Goal: Task Accomplishment & Management: Manage account settings

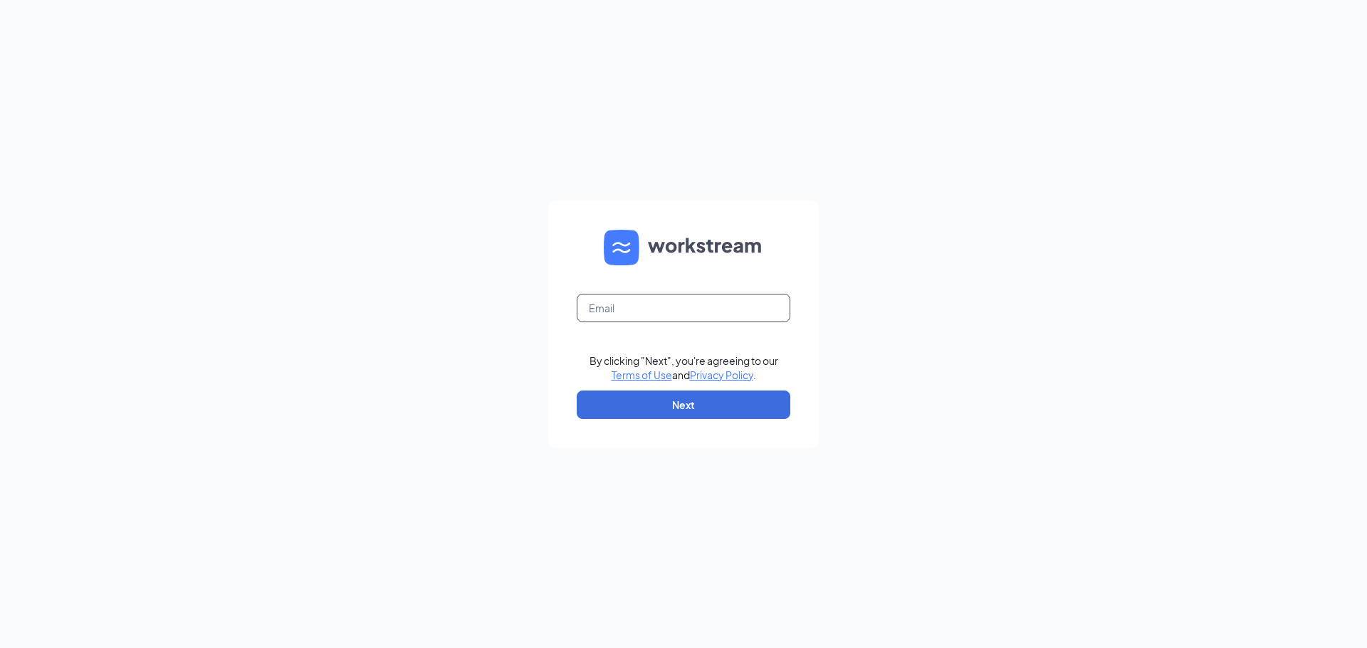
click at [668, 307] on input "text" at bounding box center [683, 308] width 214 height 28
type input "j"
type input "[EMAIL_ADDRESS][DOMAIN_NAME]"
click at [685, 404] on button "Next" at bounding box center [683, 405] width 214 height 28
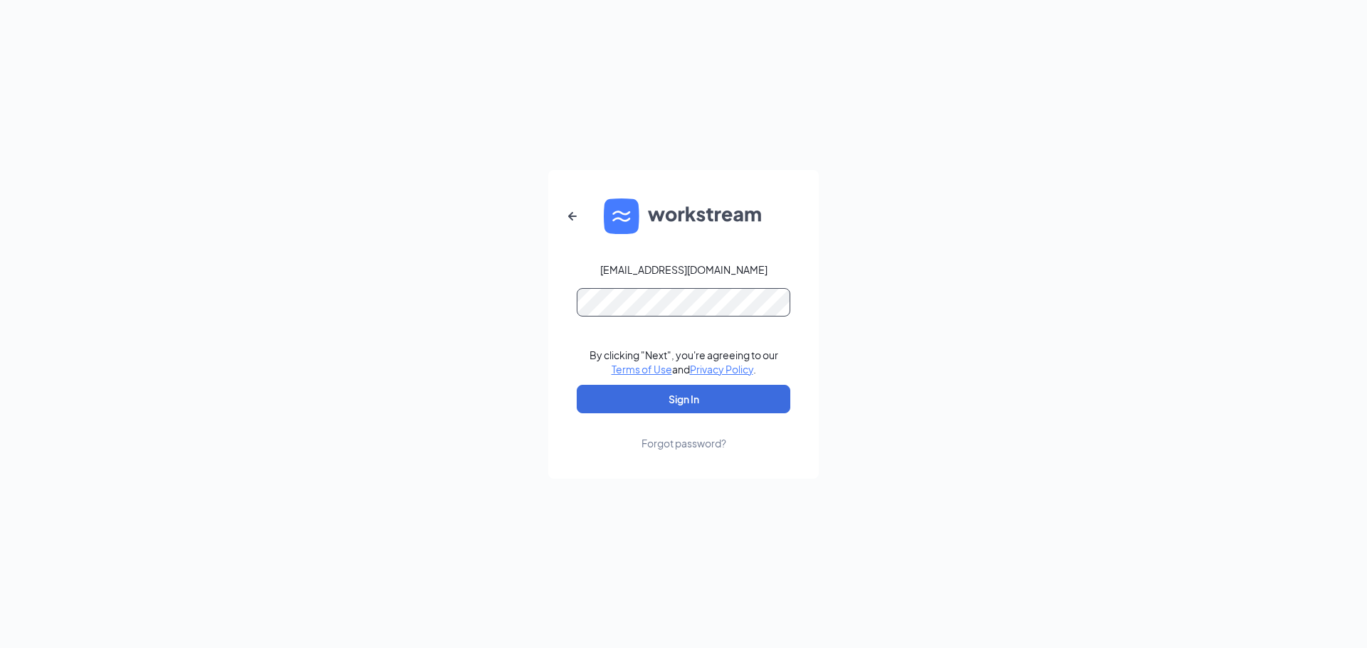
click at [576, 385] on button "Sign In" at bounding box center [683, 399] width 214 height 28
click at [805, 409] on form "[EMAIL_ADDRESS][DOMAIN_NAME] By clicking "Next", you're agreeing to our Terms o…" at bounding box center [683, 324] width 270 height 309
click at [739, 396] on button "Sign In" at bounding box center [683, 399] width 214 height 28
click at [517, 302] on div "[EMAIL_ADDRESS][DOMAIN_NAME] Credential mismatches. By clicking "Next", you're …" at bounding box center [683, 324] width 1367 height 648
drag, startPoint x: 688, startPoint y: 286, endPoint x: 1033, endPoint y: 315, distance: 347.1
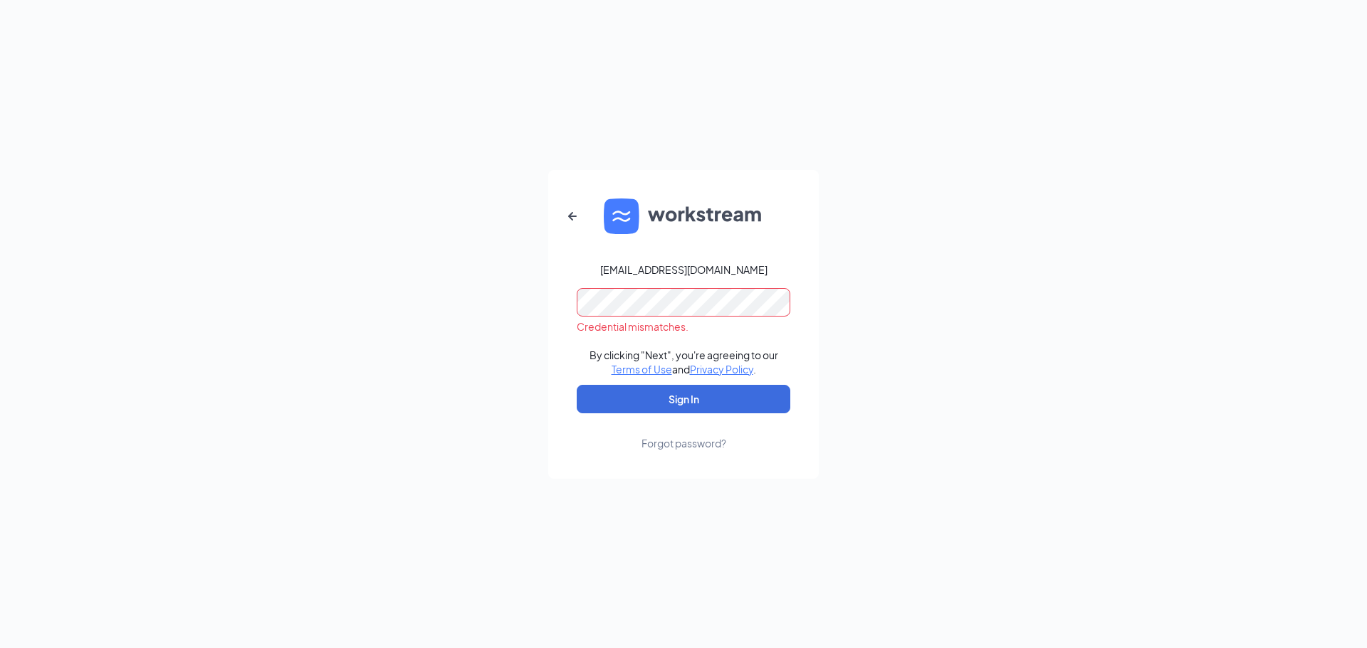
click at [1033, 315] on div "[EMAIL_ADDRESS][DOMAIN_NAME] Credential mismatches. By clicking "Next", you're …" at bounding box center [683, 324] width 1367 height 648
click at [252, 306] on div "[EMAIL_ADDRESS][DOMAIN_NAME] Credential mismatches. By clicking "Next", you're …" at bounding box center [683, 324] width 1367 height 648
click at [427, 320] on div "[EMAIL_ADDRESS][DOMAIN_NAME] By clicking "Next", you're agreeing to our Terms o…" at bounding box center [683, 324] width 1367 height 648
click at [586, 405] on button "Sign In" at bounding box center [683, 399] width 214 height 28
click at [146, 317] on div "[EMAIL_ADDRESS][DOMAIN_NAME] Credential mismatches. By clicking "Next", you're …" at bounding box center [683, 324] width 1367 height 648
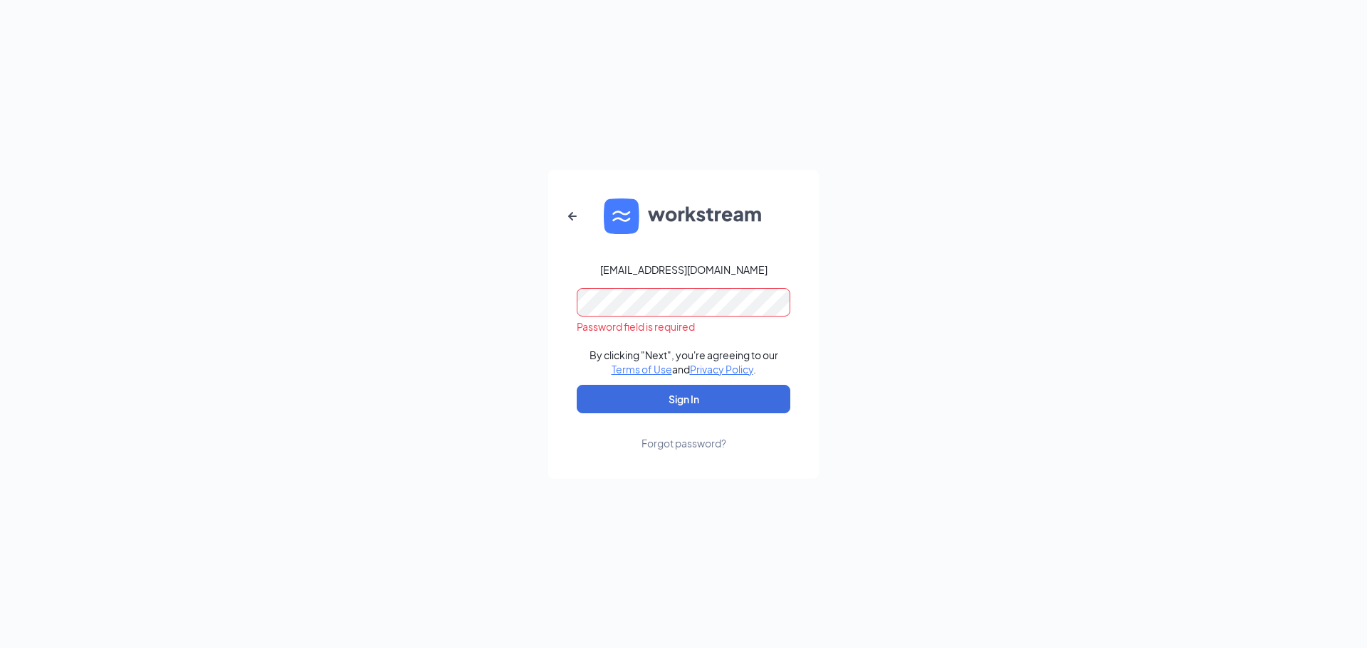
click at [241, 316] on div "[EMAIL_ADDRESS][DOMAIN_NAME] Password field is required By clicking "Next", you…" at bounding box center [683, 324] width 1367 height 648
click at [576, 385] on button "Sign In" at bounding box center [683, 399] width 214 height 28
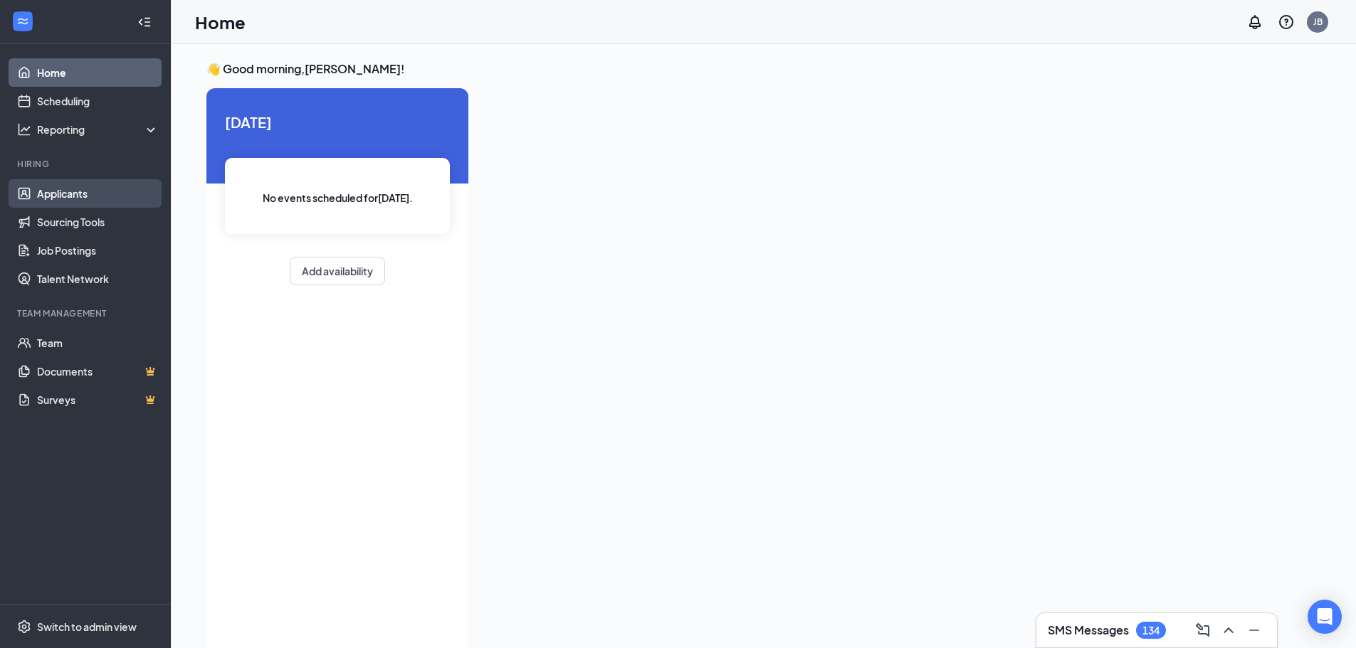
click at [78, 191] on link "Applicants" at bounding box center [98, 193] width 122 height 28
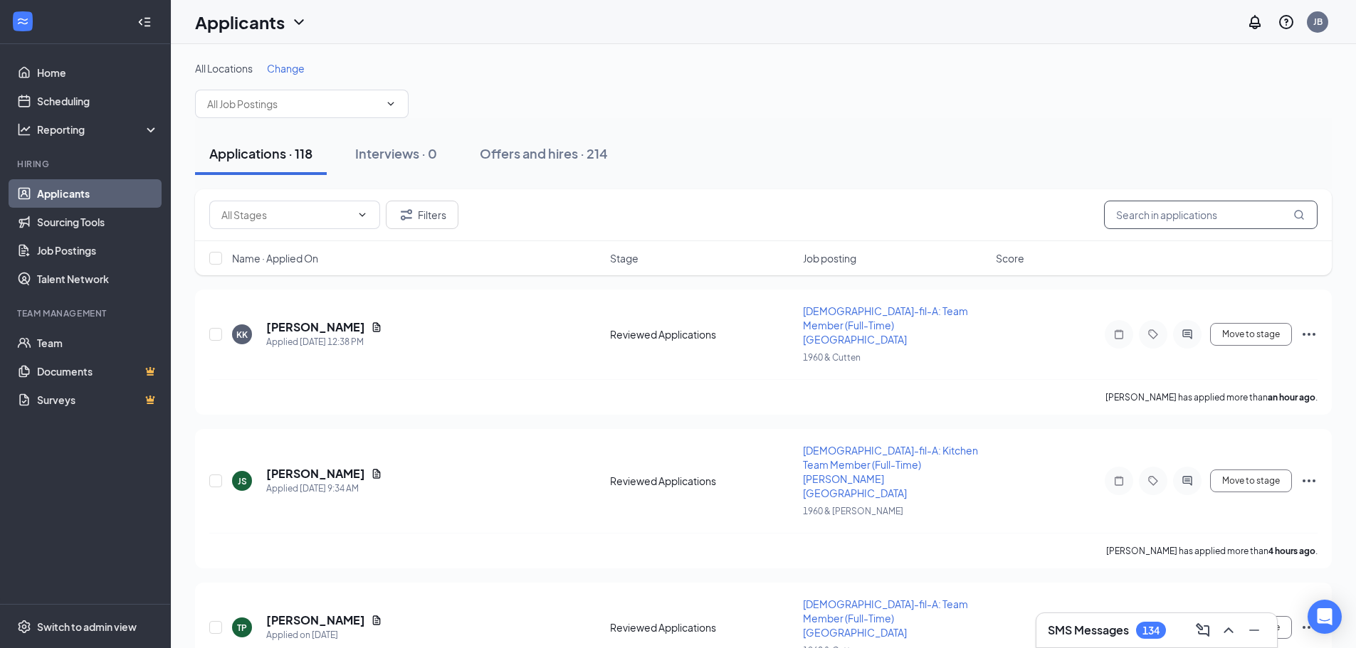
click at [1129, 219] on input "text" at bounding box center [1211, 215] width 214 height 28
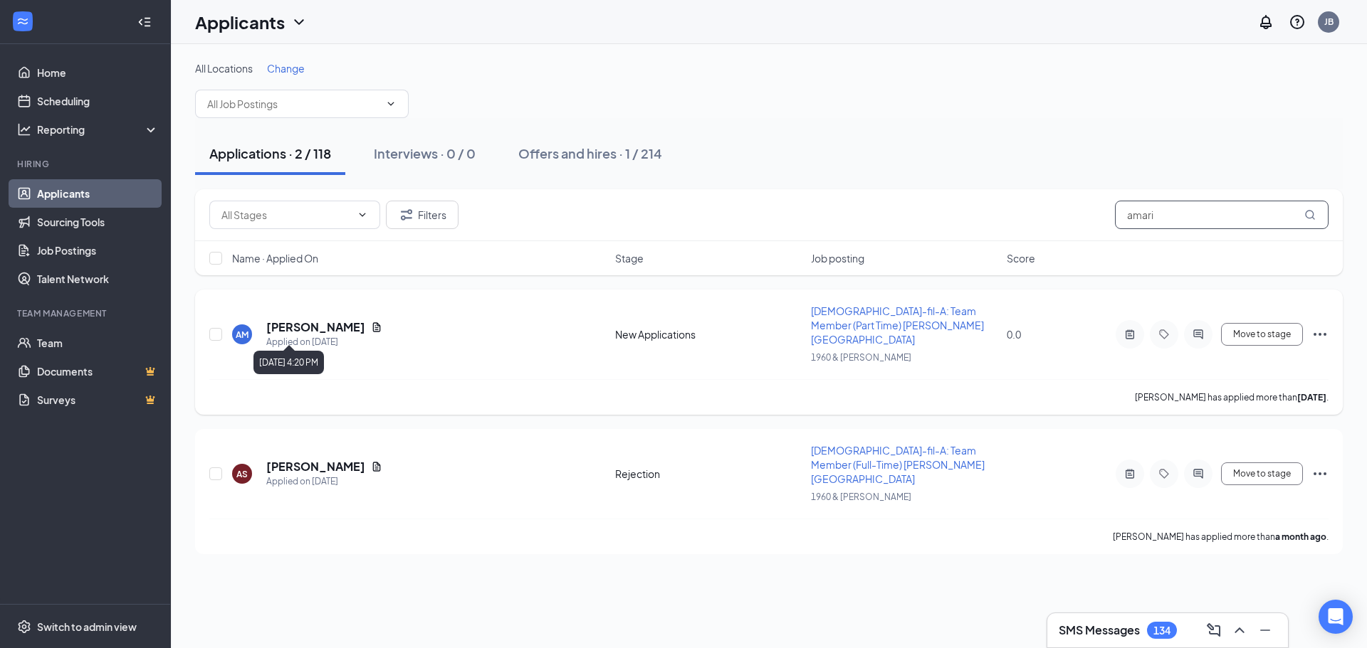
type input "amari"
click at [310, 335] on div "Applied on Sep 14" at bounding box center [324, 342] width 116 height 14
click at [275, 320] on h5 "A’Mari McGhee" at bounding box center [315, 328] width 99 height 16
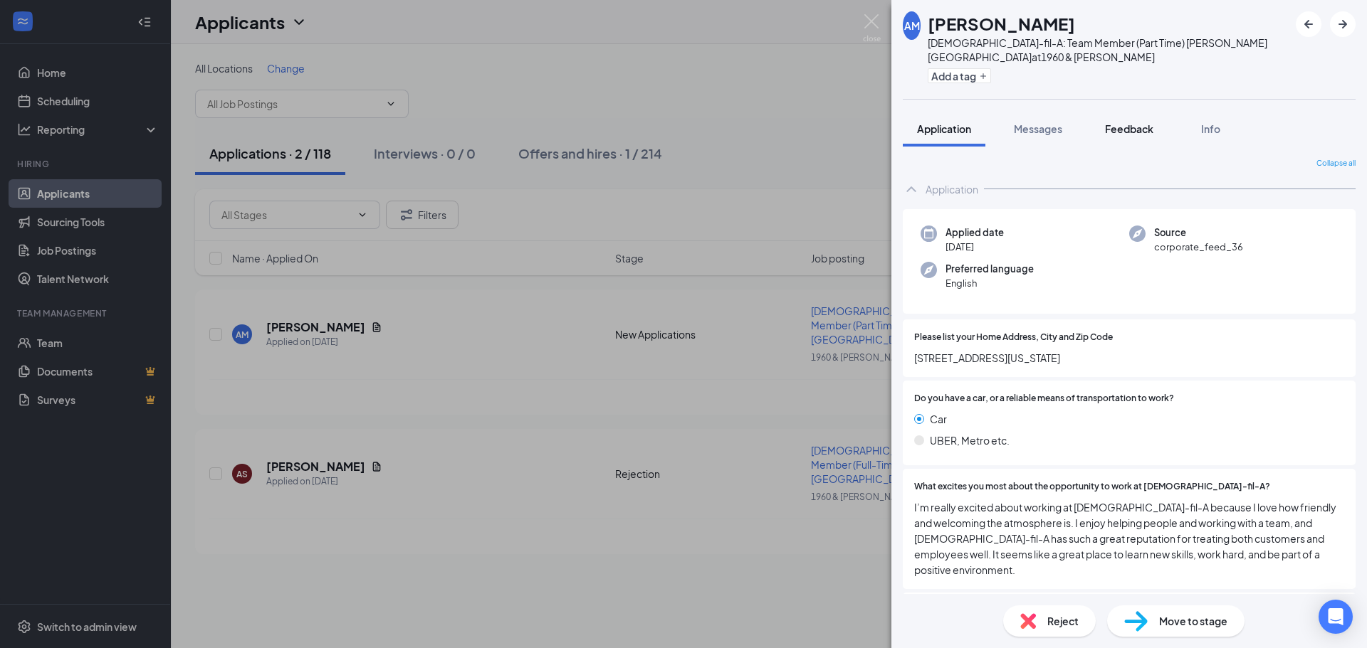
click at [1139, 121] on button "Feedback" at bounding box center [1128, 129] width 77 height 36
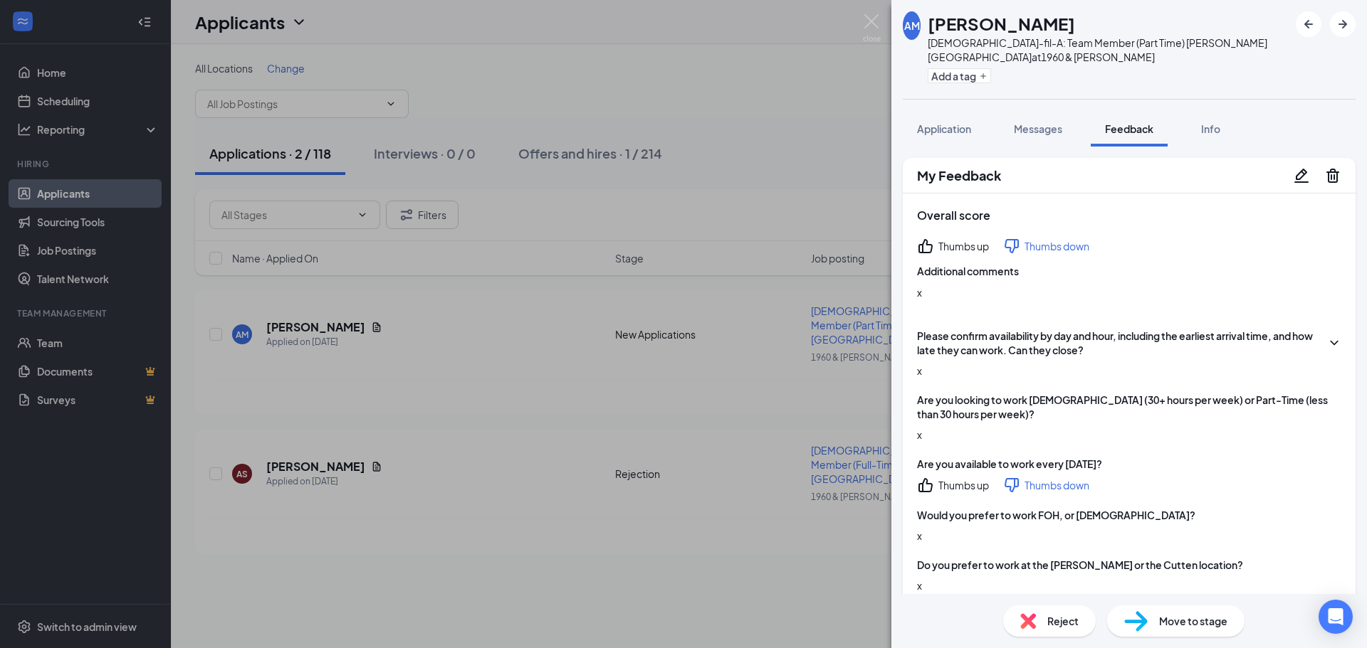
click at [1326, 169] on icon "Trash" at bounding box center [1332, 176] width 13 height 14
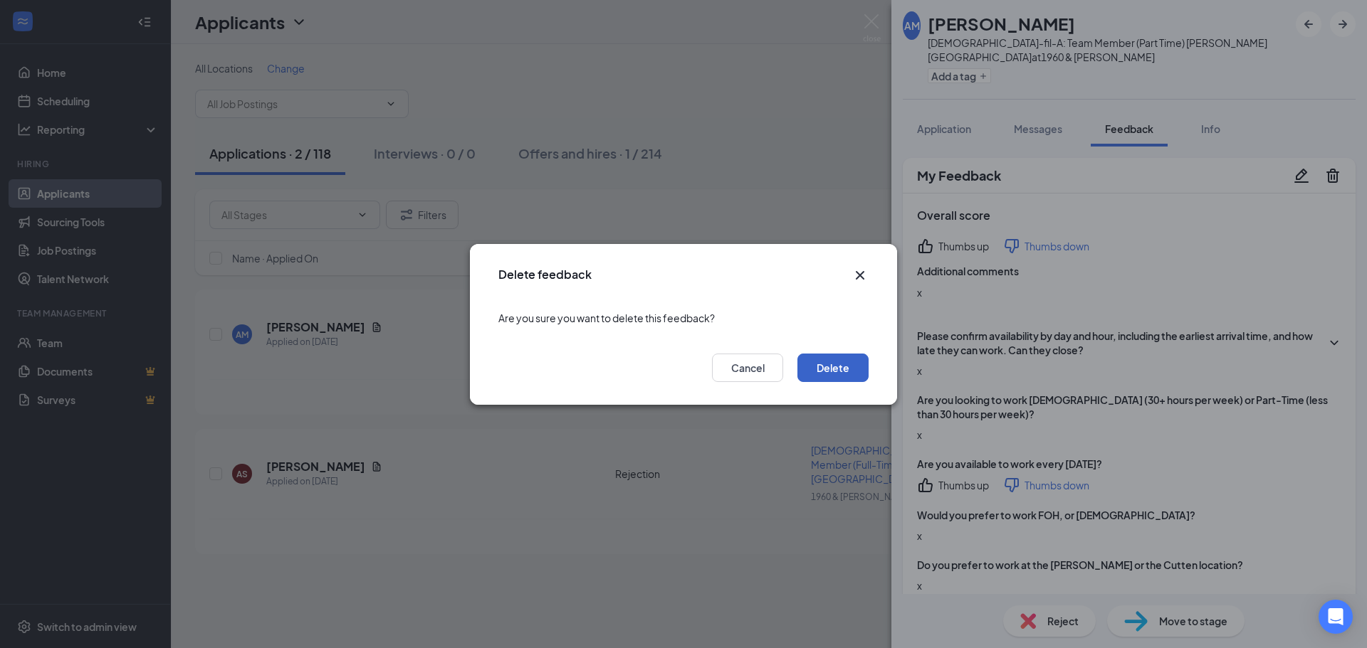
click at [842, 369] on button "Delete" at bounding box center [832, 368] width 71 height 28
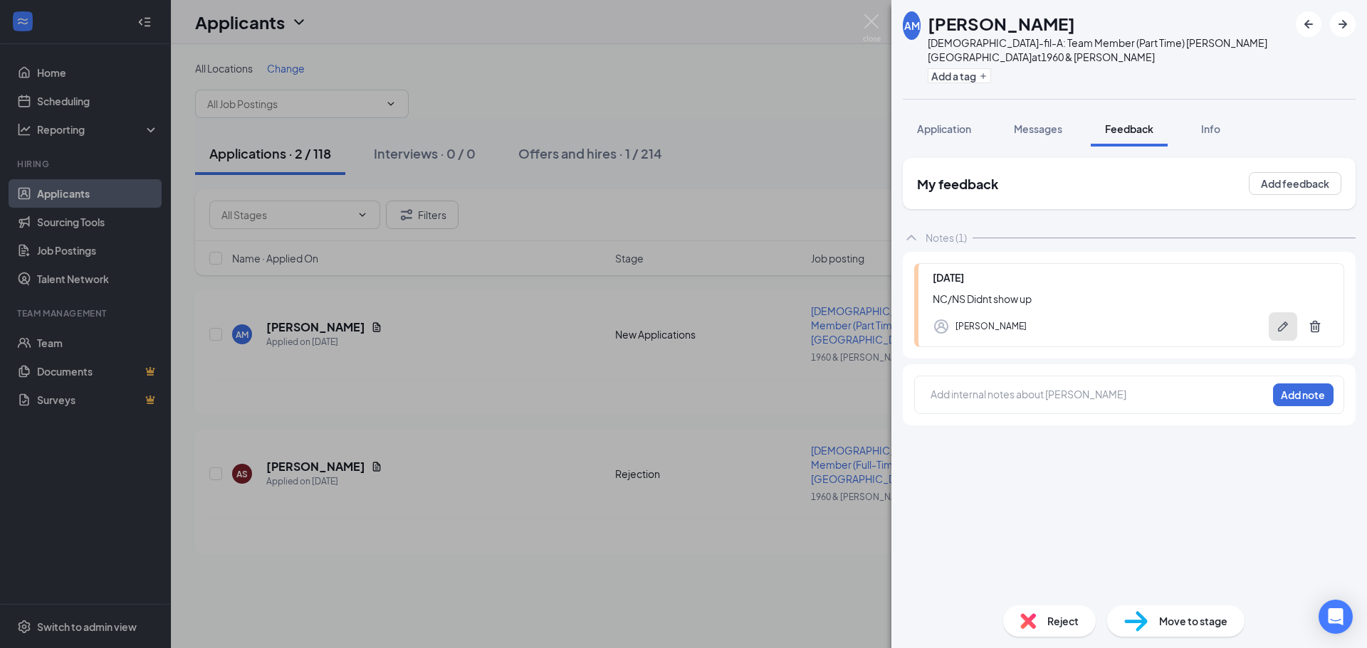
click at [1275, 320] on icon "Pen" at bounding box center [1282, 327] width 14 height 14
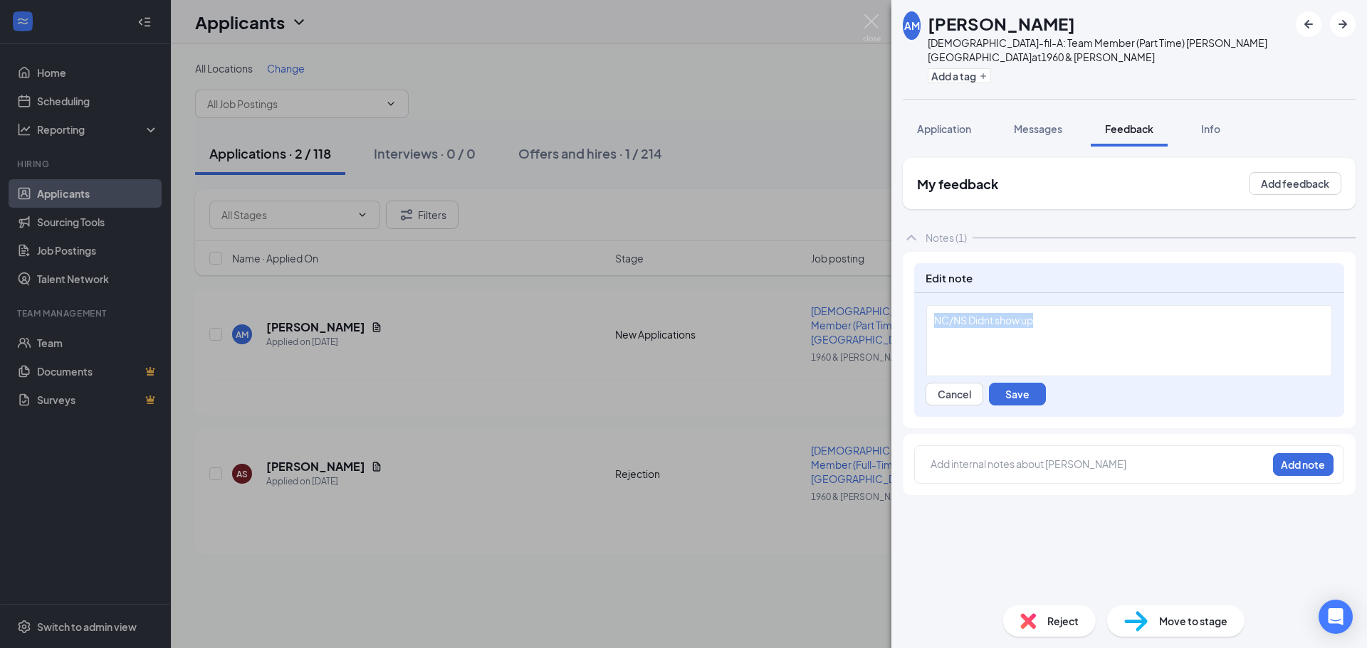
drag, startPoint x: 1068, startPoint y: 307, endPoint x: 833, endPoint y: 293, distance: 236.0
click at [833, 293] on div "AM A’Mari McGhee Chick-fil-A: Team Member (Part Time) Walters Road at 1960 & Wa…" at bounding box center [683, 324] width 1367 height 648
copy span "NC/NS Didnt show up"
click at [949, 393] on div "NC/NS Didnt show up Cancel Save" at bounding box center [1129, 355] width 430 height 124
click at [950, 384] on button "Cancel" at bounding box center [954, 394] width 58 height 23
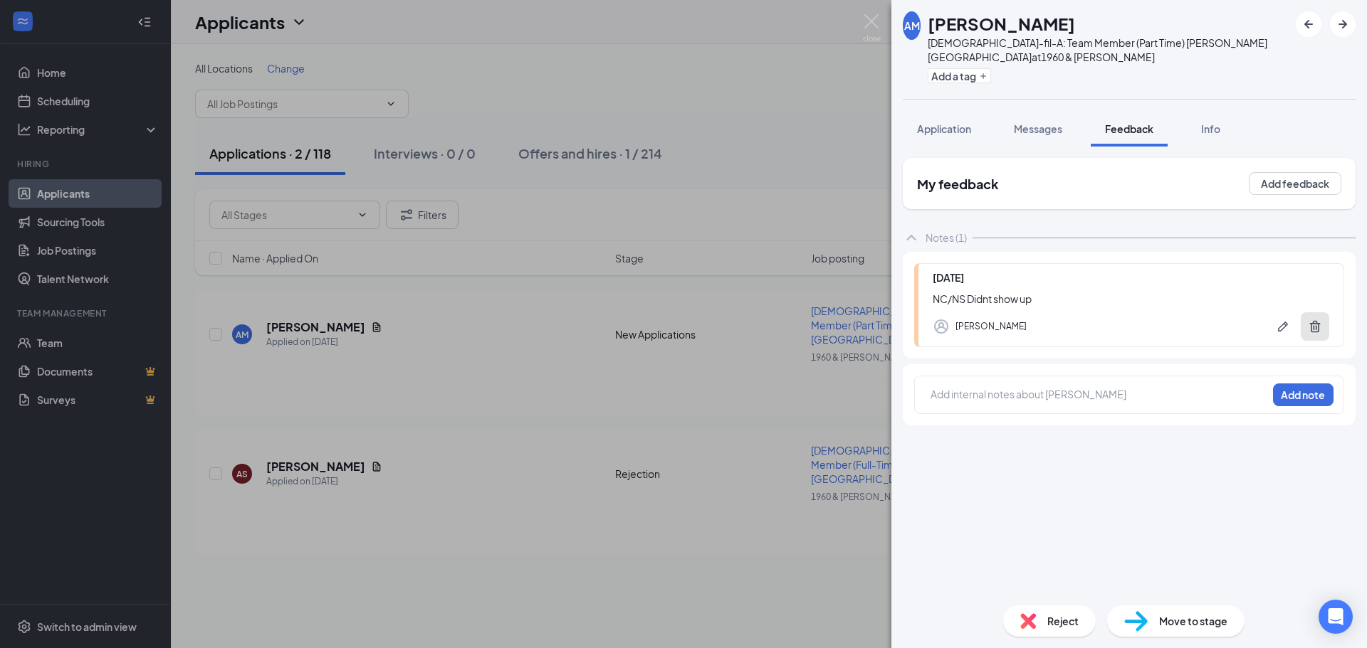
click at [1315, 321] on icon "Trash" at bounding box center [1315, 327] width 11 height 12
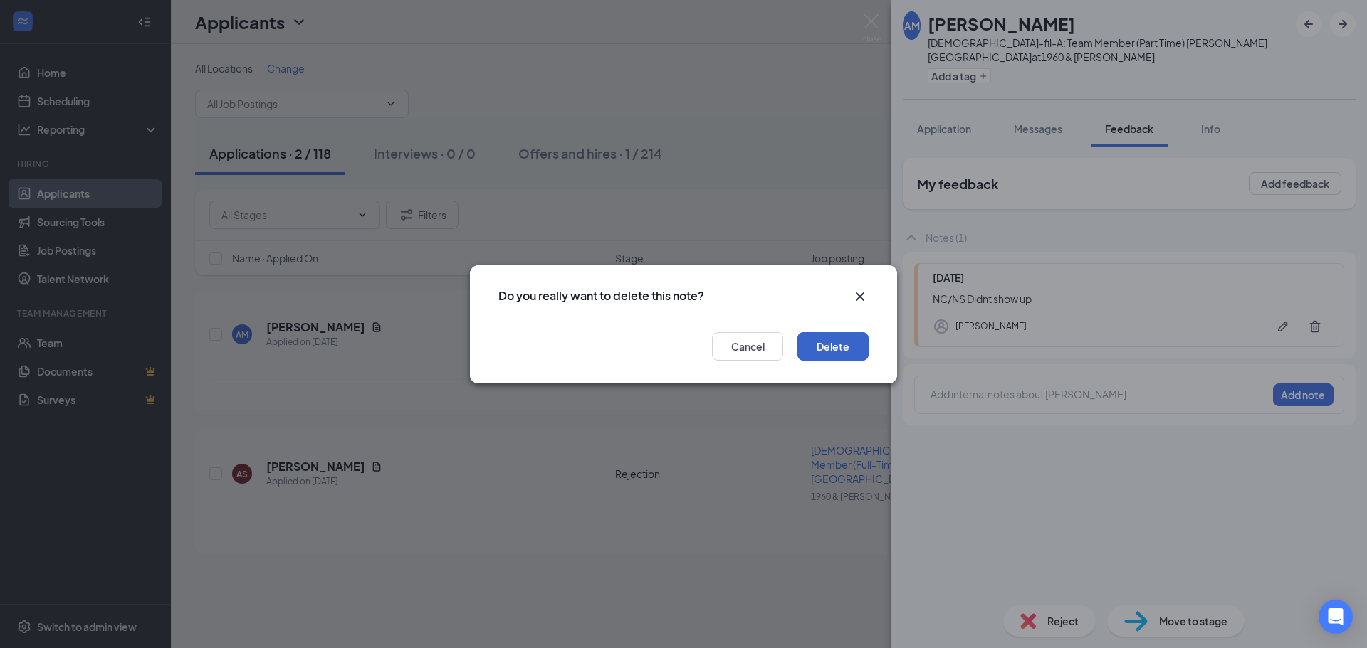
click at [860, 348] on button "Delete" at bounding box center [832, 346] width 71 height 28
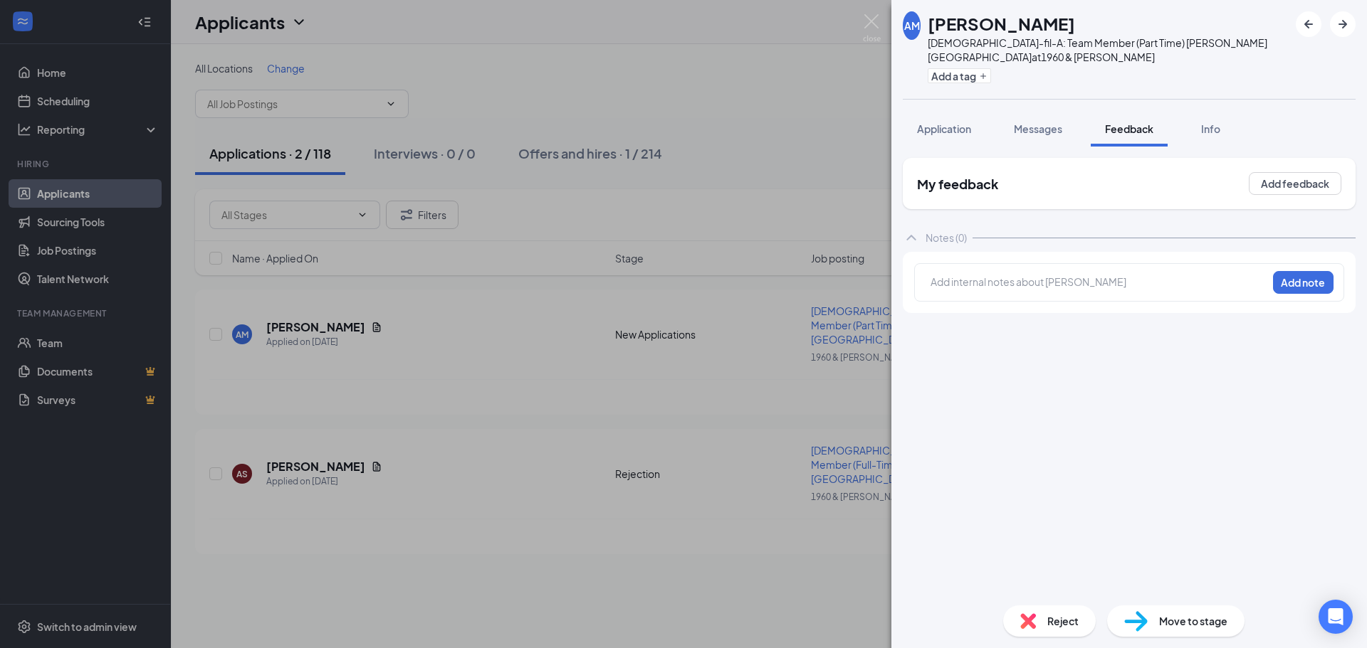
click at [628, 401] on div "AM A’Mari McGhee Chick-fil-A: Team Member (Part Time) Walters Road at 1960 & Wa…" at bounding box center [683, 324] width 1367 height 648
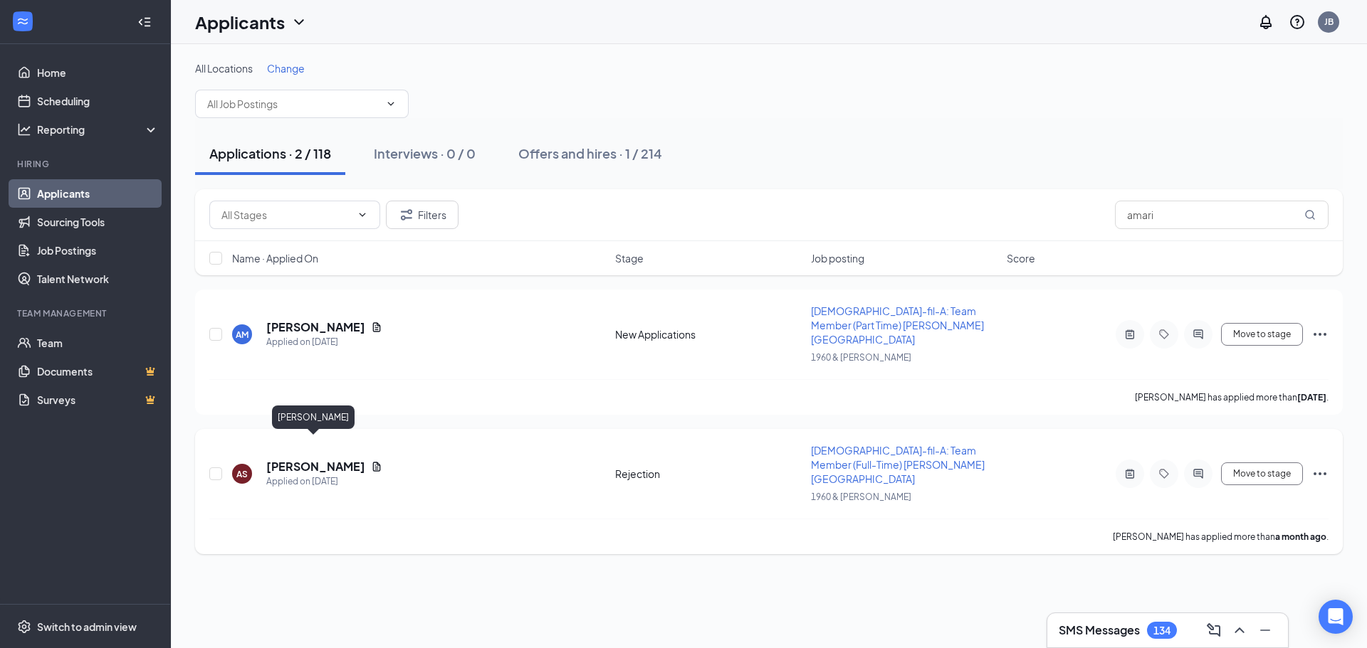
click at [330, 459] on h5 "Amari Smither" at bounding box center [315, 467] width 99 height 16
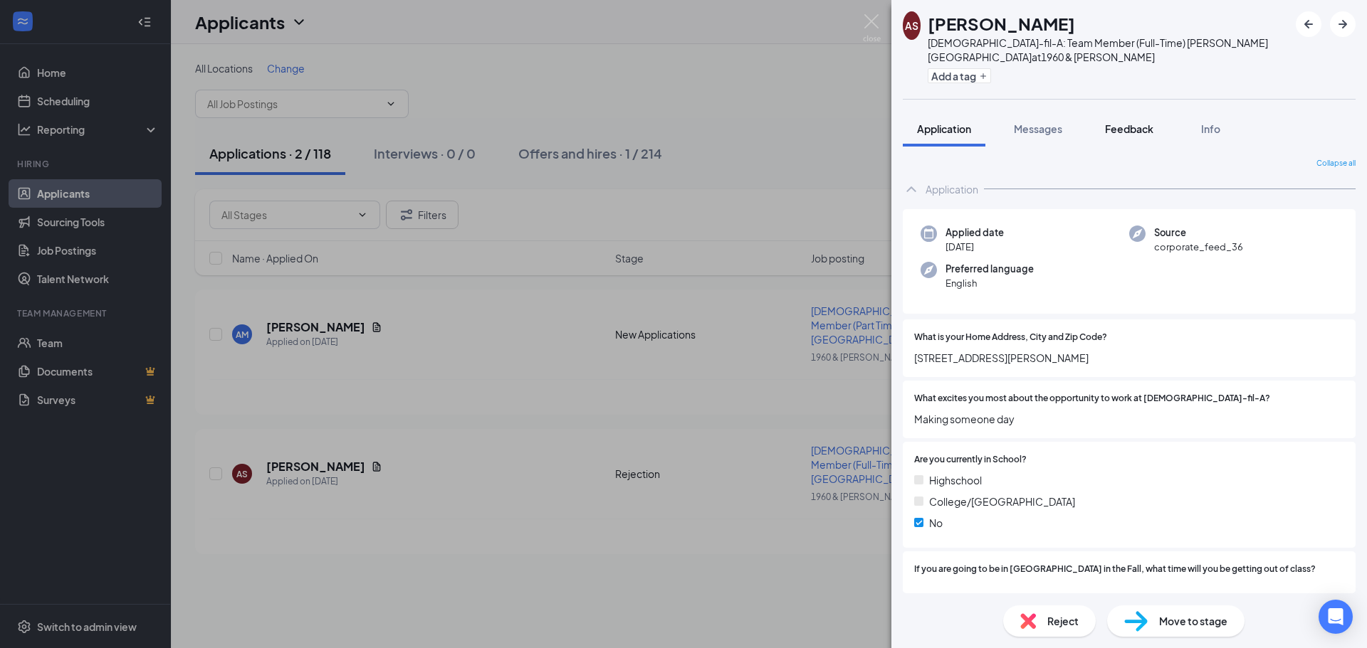
click at [1130, 122] on span "Feedback" at bounding box center [1129, 128] width 48 height 13
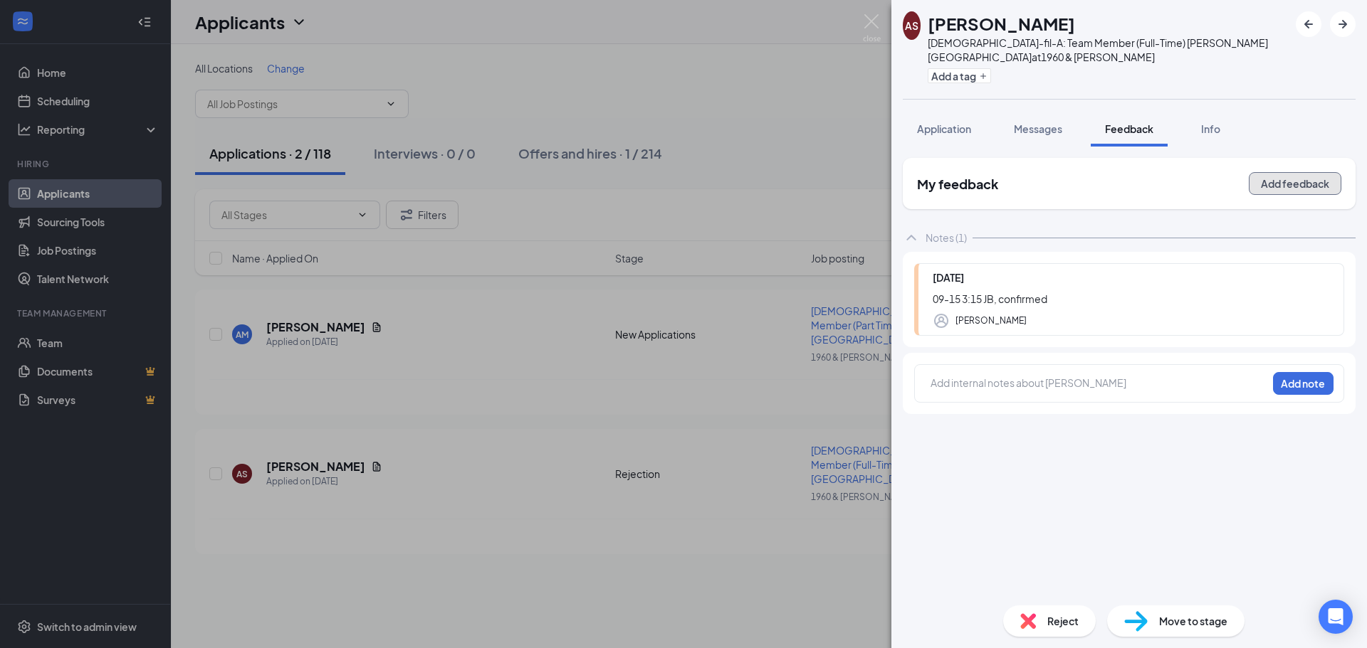
click at [1278, 172] on button "Add feedback" at bounding box center [1294, 183] width 93 height 23
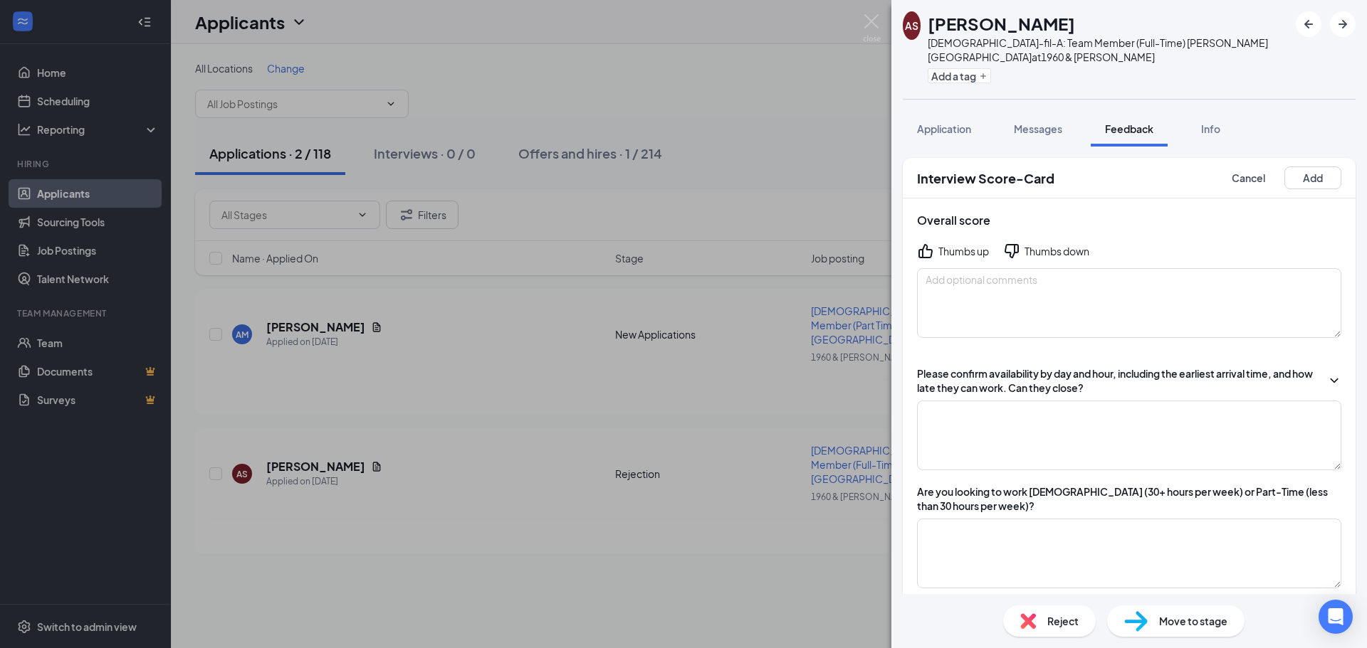
click at [1064, 244] on div "Thumbs down" at bounding box center [1056, 251] width 65 height 14
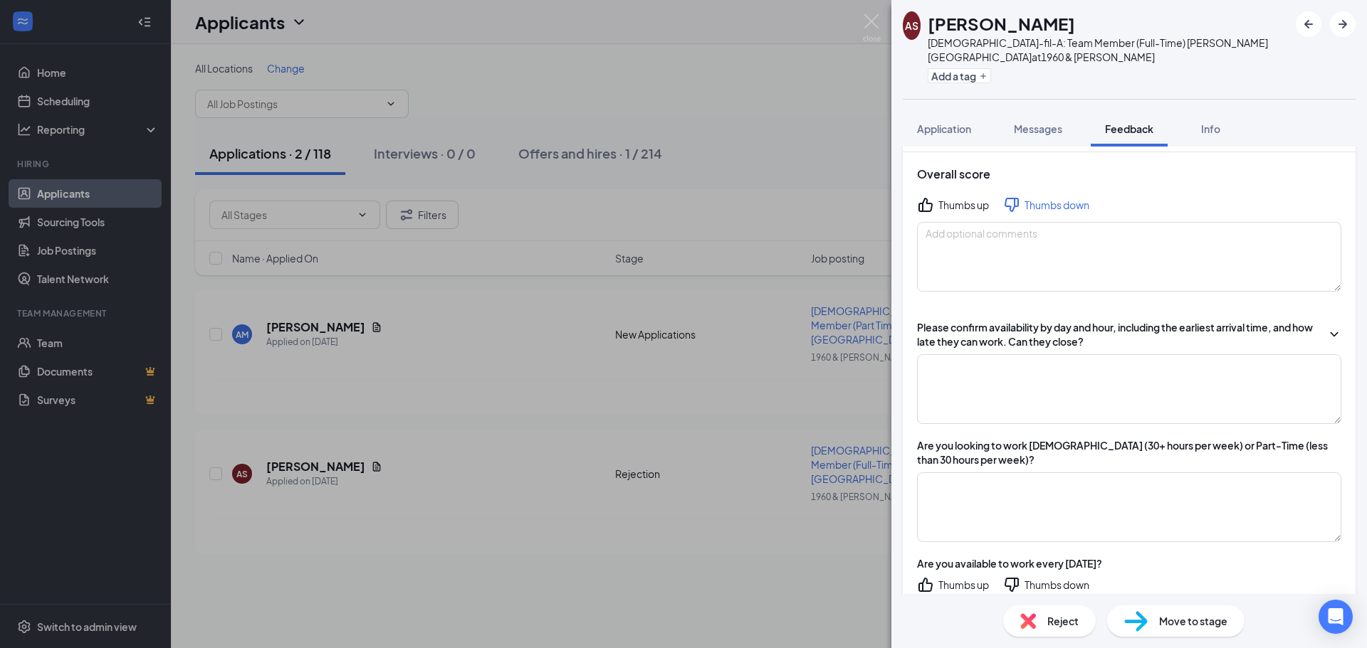
scroll to position [71, 0]
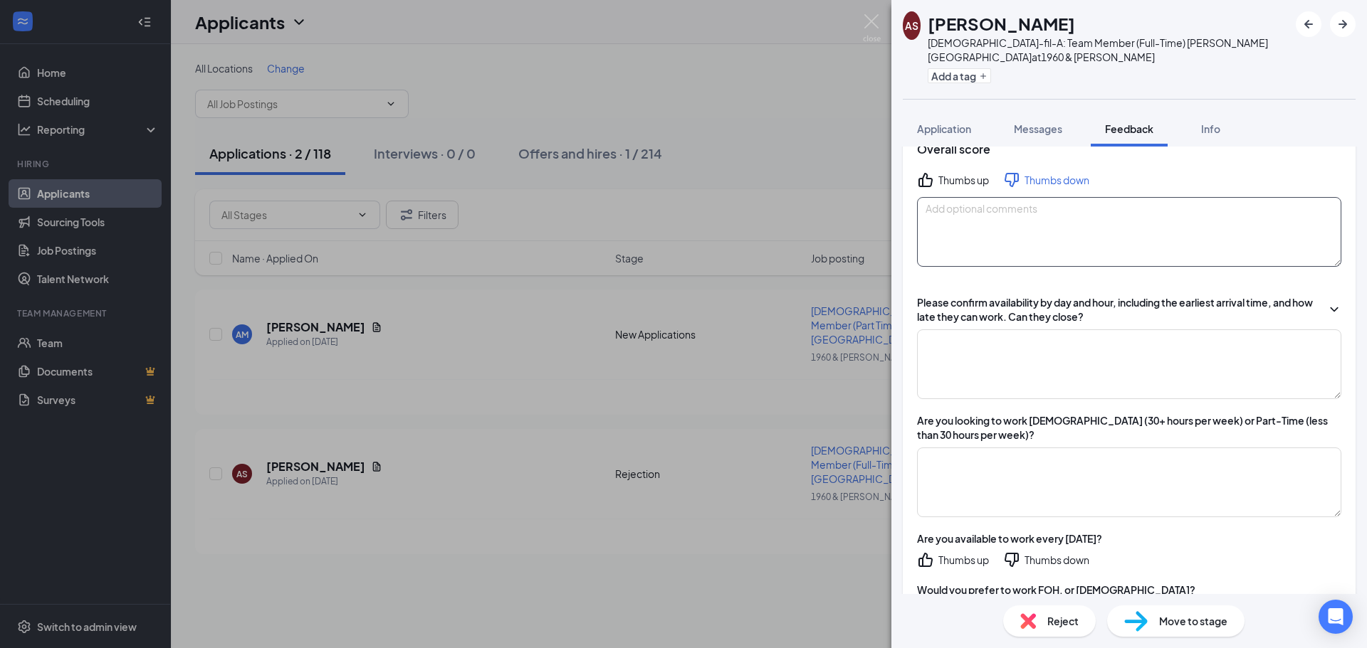
click at [1059, 241] on textarea at bounding box center [1129, 232] width 424 height 70
type textarea "x"
click at [1059, 367] on textarea at bounding box center [1129, 365] width 424 height 70
type textarea "x"
click at [1055, 451] on textarea at bounding box center [1129, 483] width 424 height 70
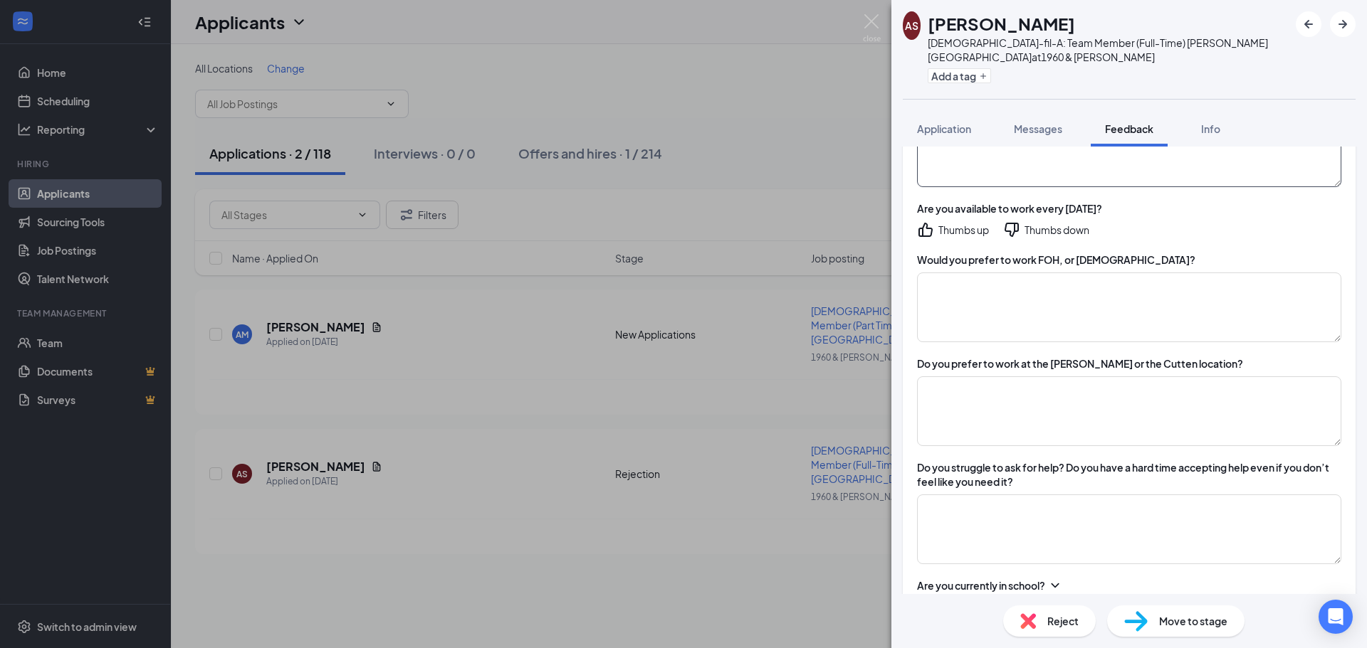
scroll to position [427, 0]
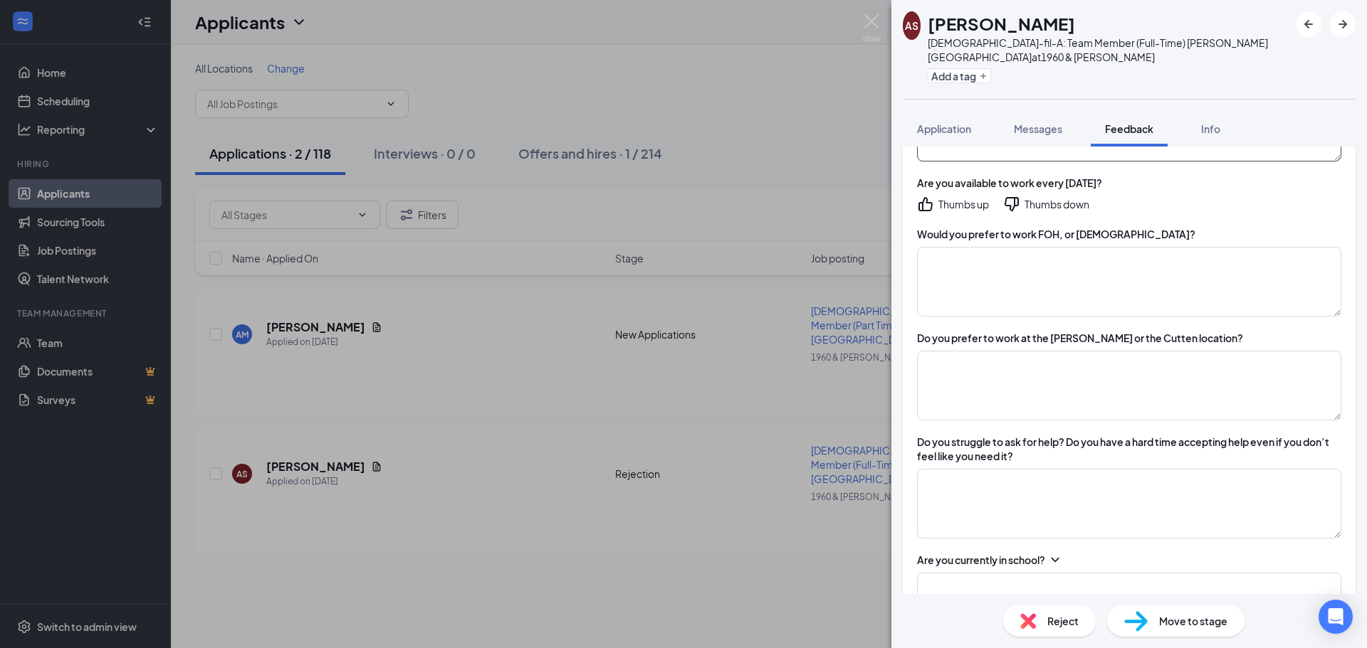
type textarea "x"
click at [1023, 196] on div "Thumbs down" at bounding box center [1046, 204] width 86 height 17
click at [1014, 197] on icon "ThumbsDown" at bounding box center [1011, 204] width 14 height 14
click at [1016, 247] on textarea at bounding box center [1129, 282] width 424 height 70
type textarea "x"
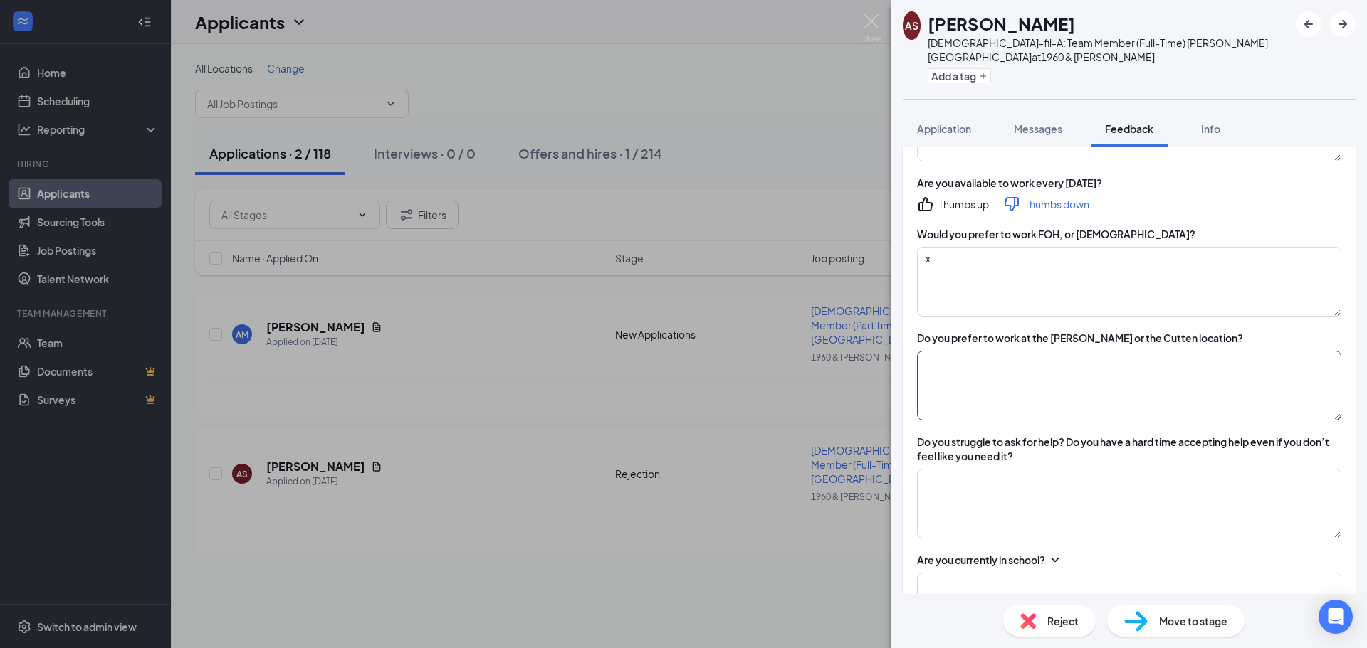
click at [1018, 351] on textarea at bounding box center [1129, 386] width 424 height 70
type textarea "x"
click at [1024, 472] on textarea at bounding box center [1129, 504] width 424 height 70
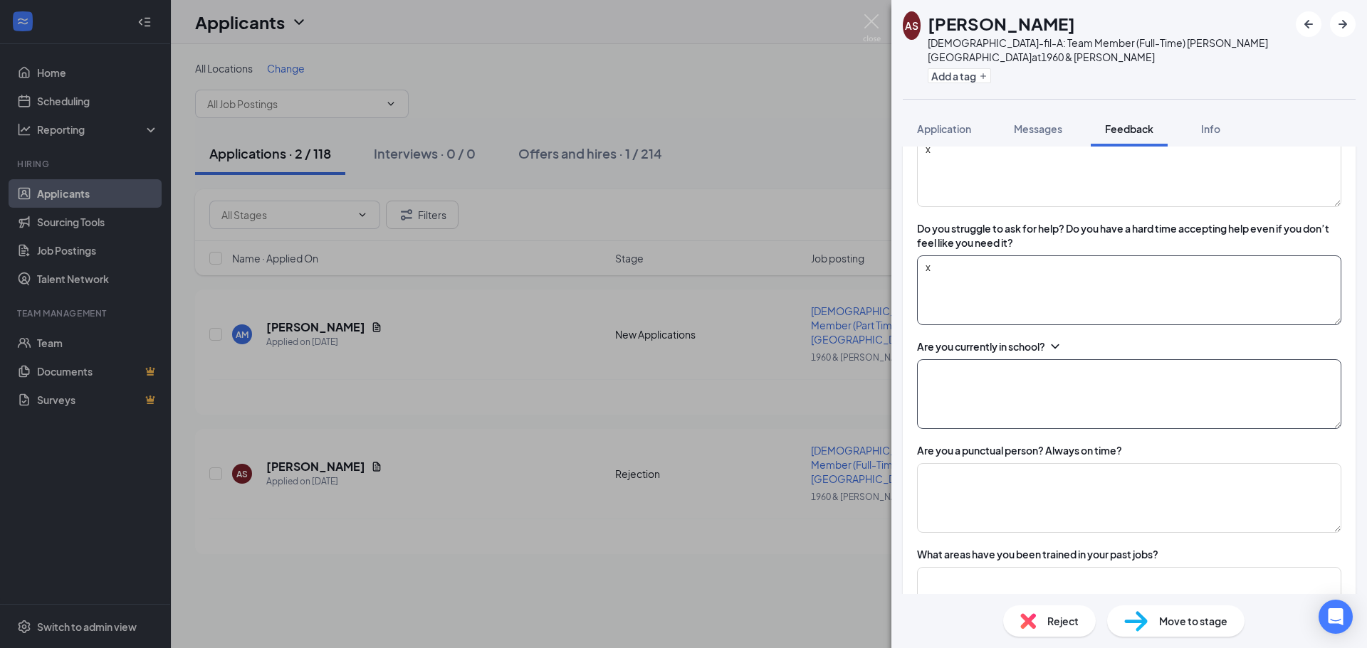
type textarea "x"
click at [1021, 370] on textarea at bounding box center [1129, 394] width 424 height 70
type textarea "x"
click at [1023, 496] on textarea at bounding box center [1129, 498] width 424 height 70
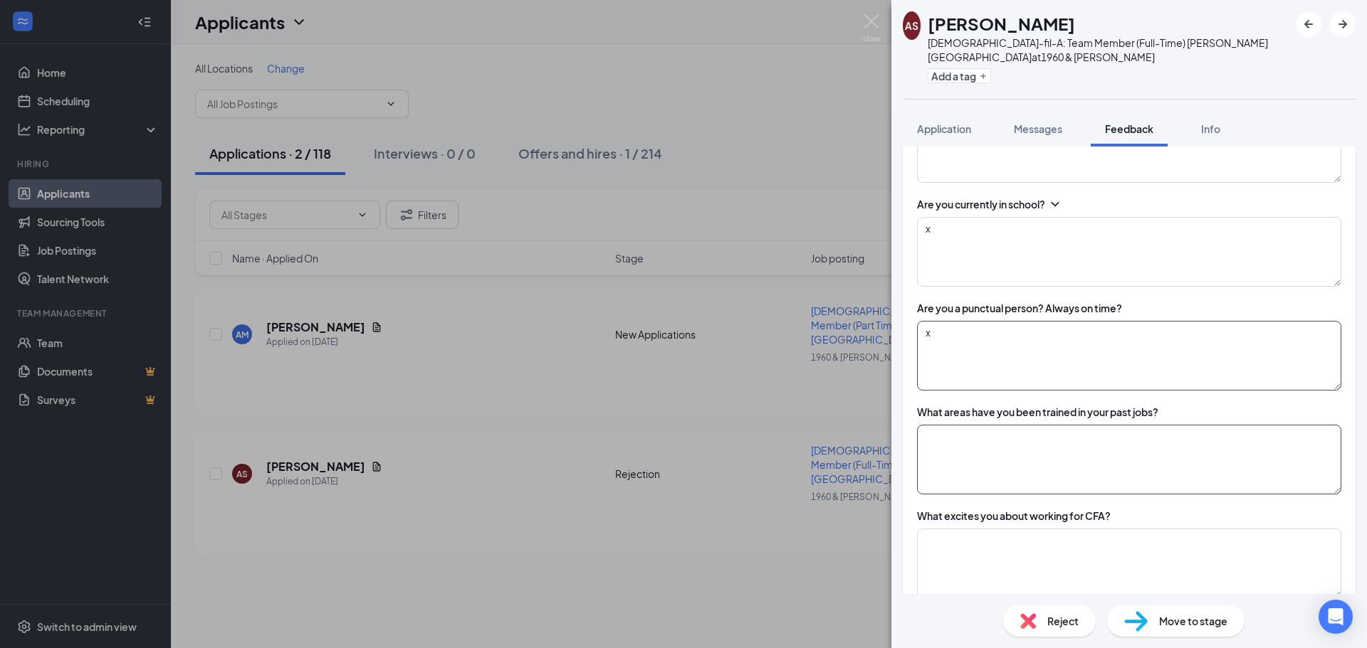
type textarea "x"
click at [1028, 437] on textarea at bounding box center [1129, 460] width 424 height 70
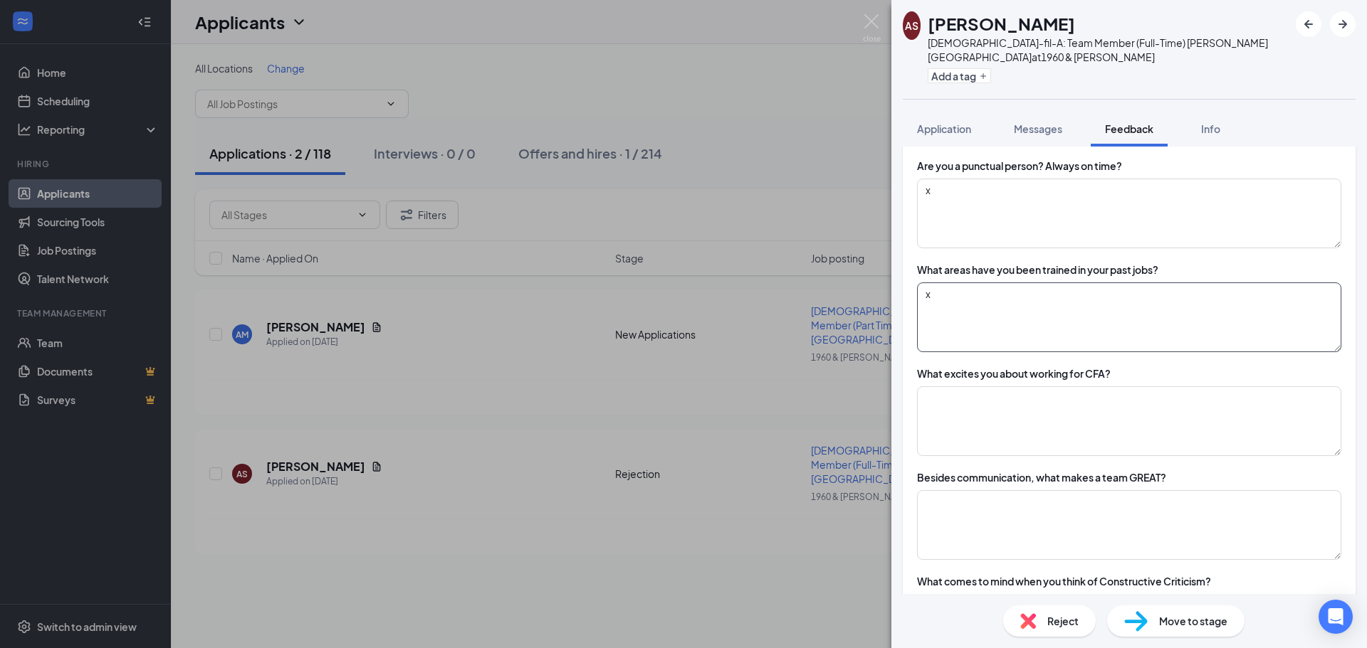
type textarea "x"
click at [1028, 437] on textarea at bounding box center [1129, 421] width 424 height 70
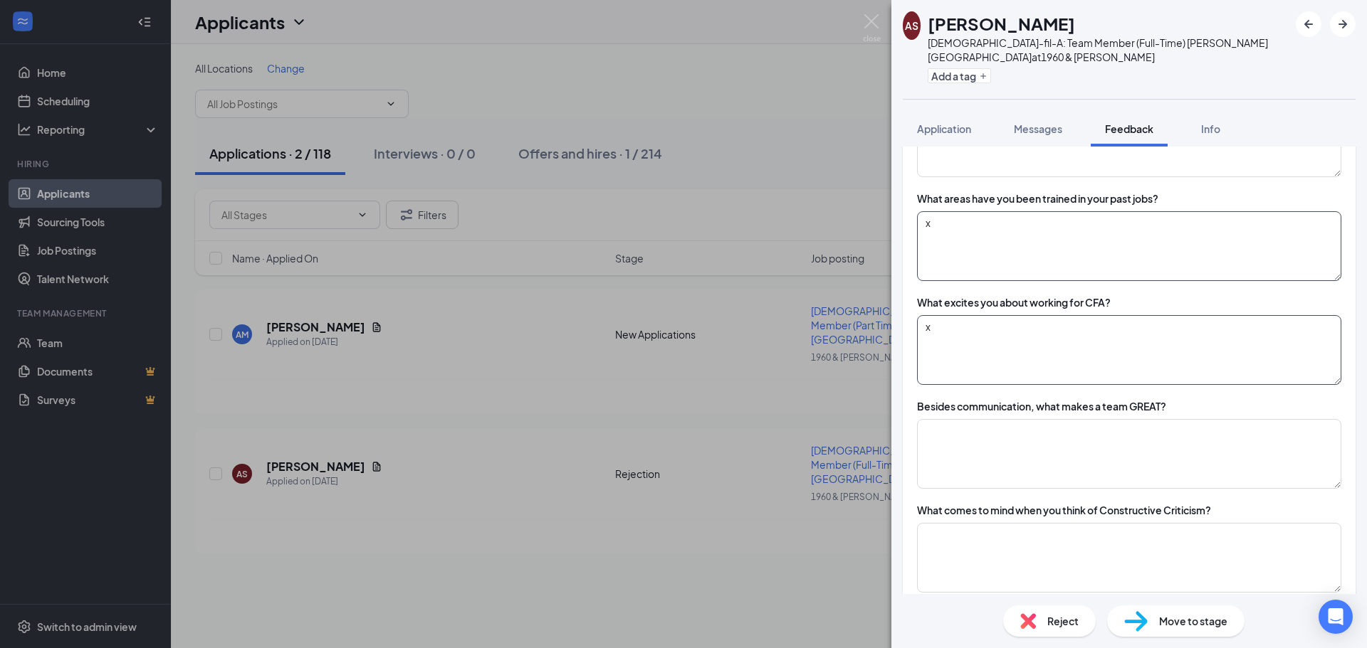
type textarea "x"
click at [1028, 437] on textarea at bounding box center [1129, 454] width 424 height 70
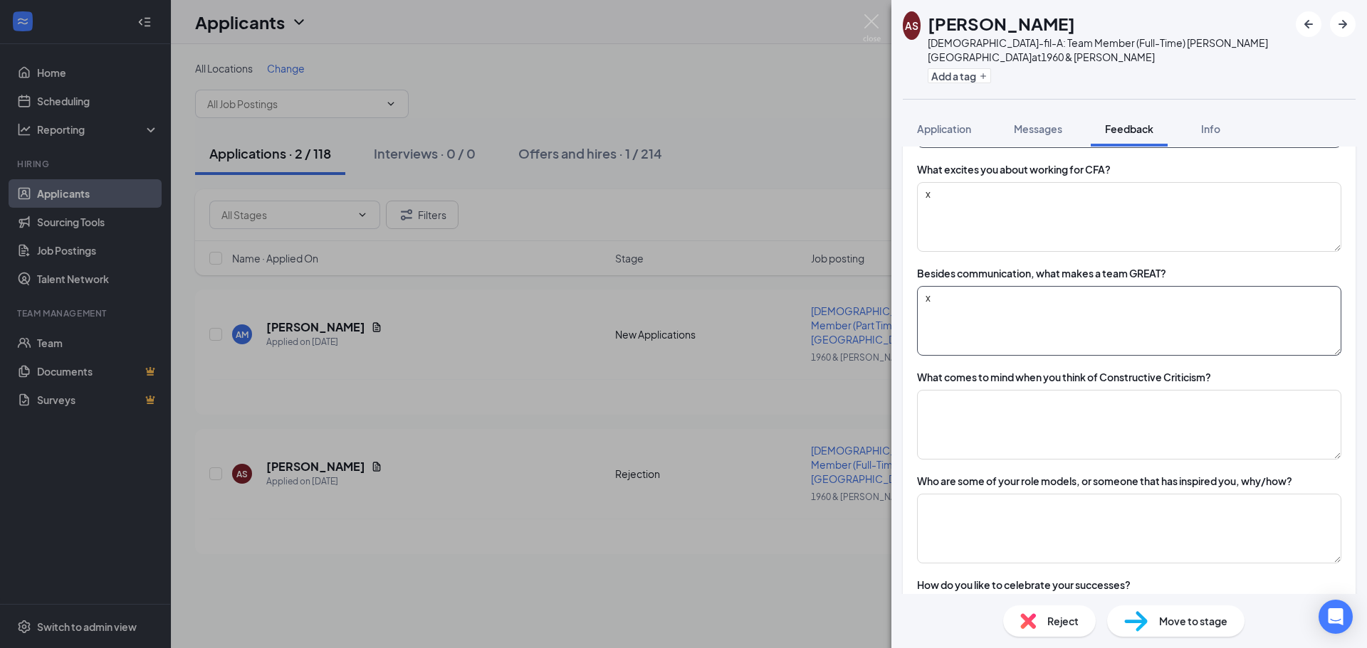
scroll to position [1210, 0]
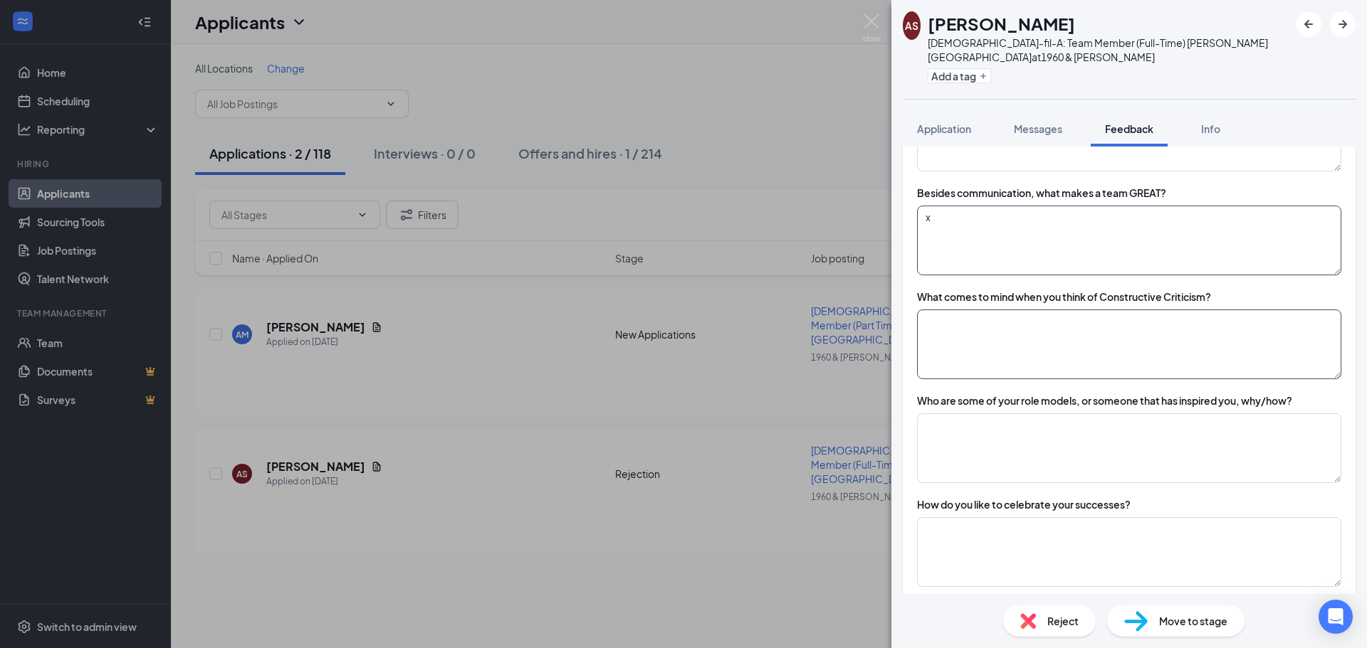
type textarea "x"
click at [1007, 310] on textarea at bounding box center [1129, 345] width 424 height 70
type textarea "x"
click at [999, 414] on textarea at bounding box center [1129, 449] width 424 height 70
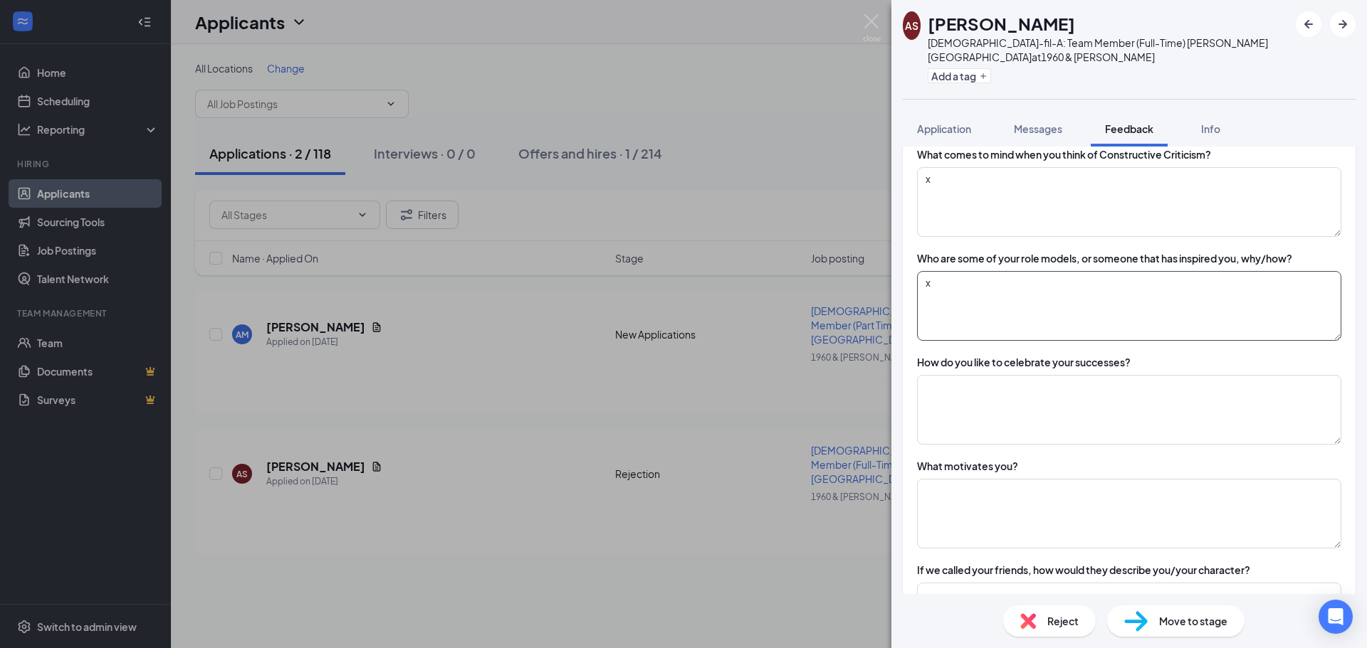
type textarea "x"
click at [999, 409] on textarea at bounding box center [1129, 410] width 424 height 70
type textarea "x"
click at [1002, 490] on textarea at bounding box center [1129, 514] width 424 height 70
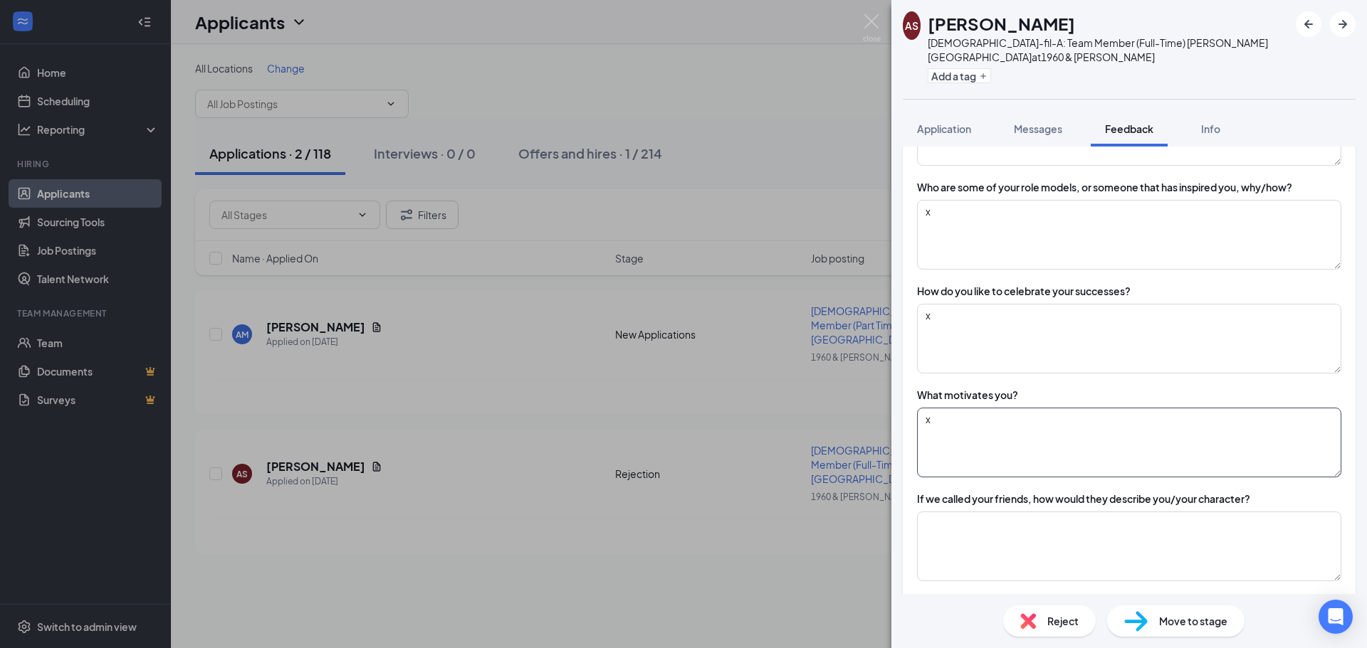
scroll to position [1495, 0]
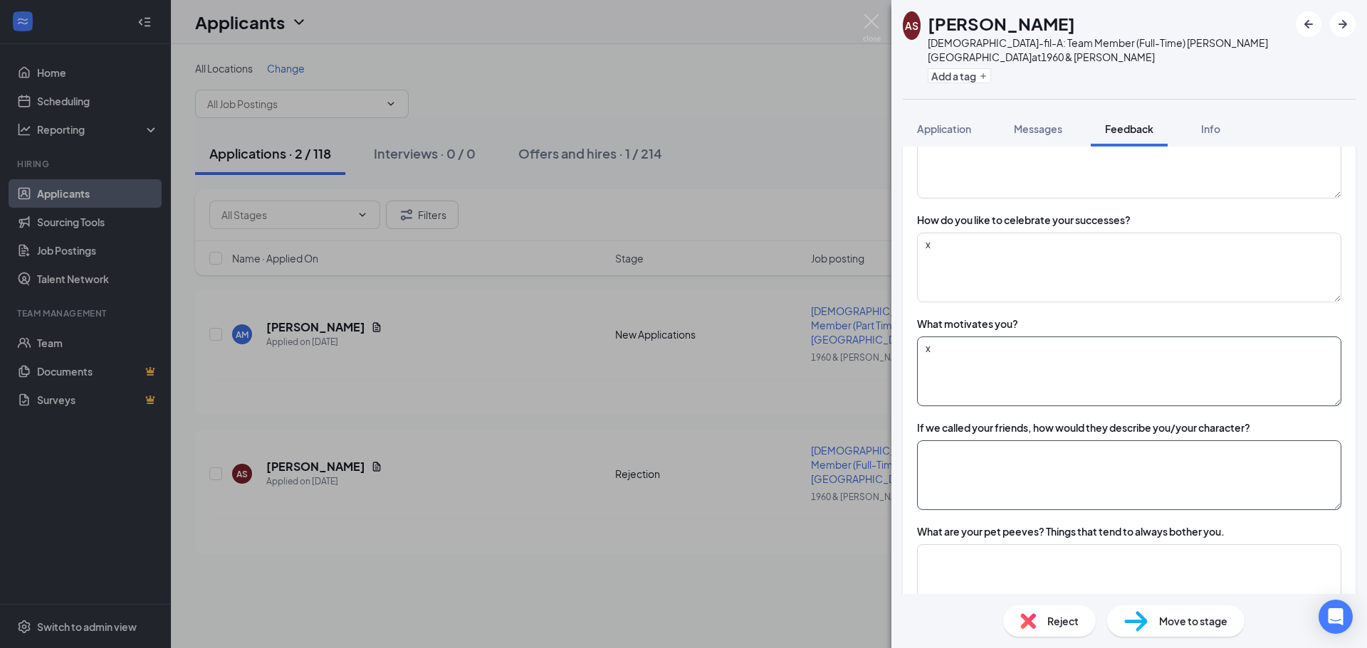
type textarea "x"
click at [997, 445] on textarea at bounding box center [1129, 476] width 424 height 70
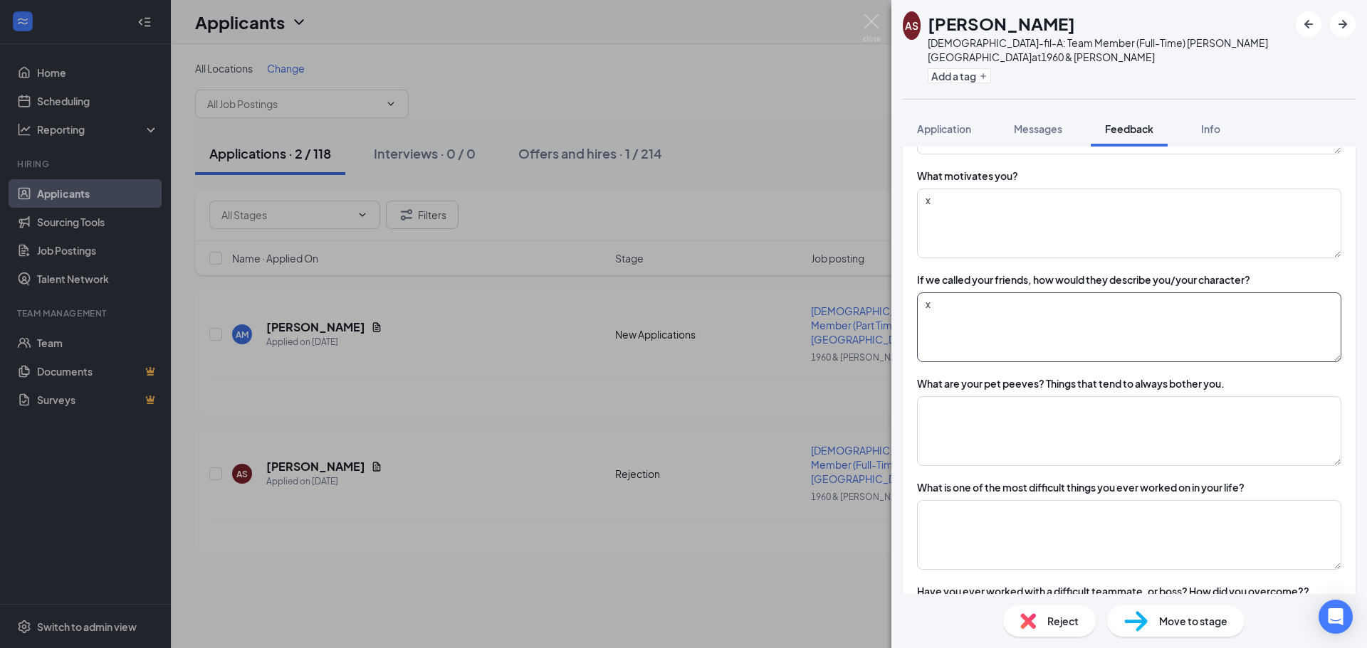
scroll to position [1708, 0]
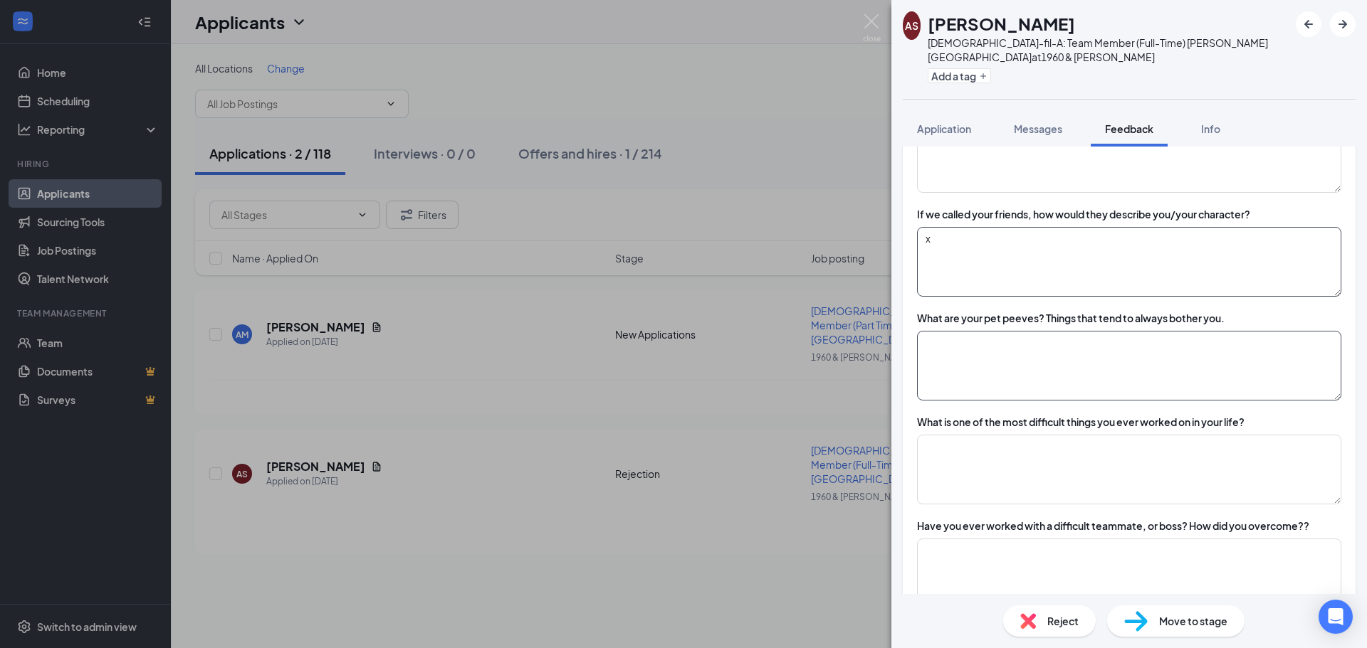
type textarea "x"
click at [990, 342] on textarea at bounding box center [1129, 366] width 424 height 70
type textarea "x"
click at [984, 435] on textarea at bounding box center [1129, 470] width 424 height 70
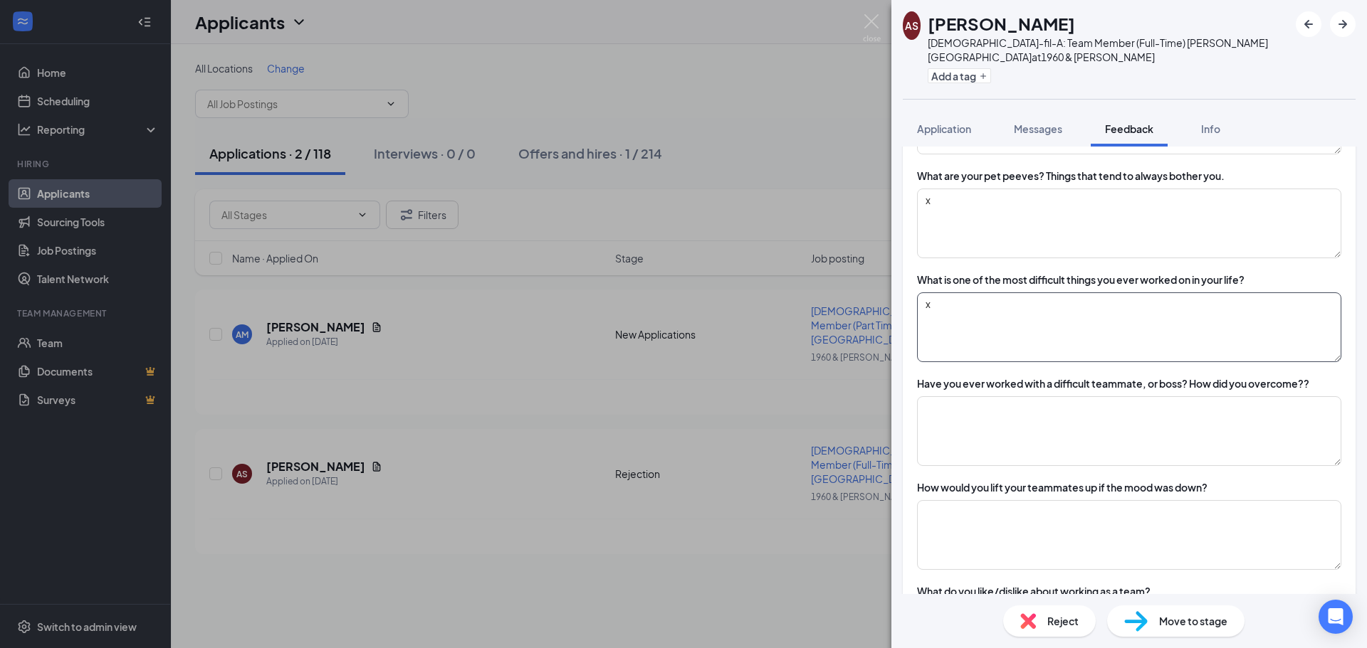
type textarea "x"
click at [984, 428] on textarea at bounding box center [1129, 431] width 424 height 70
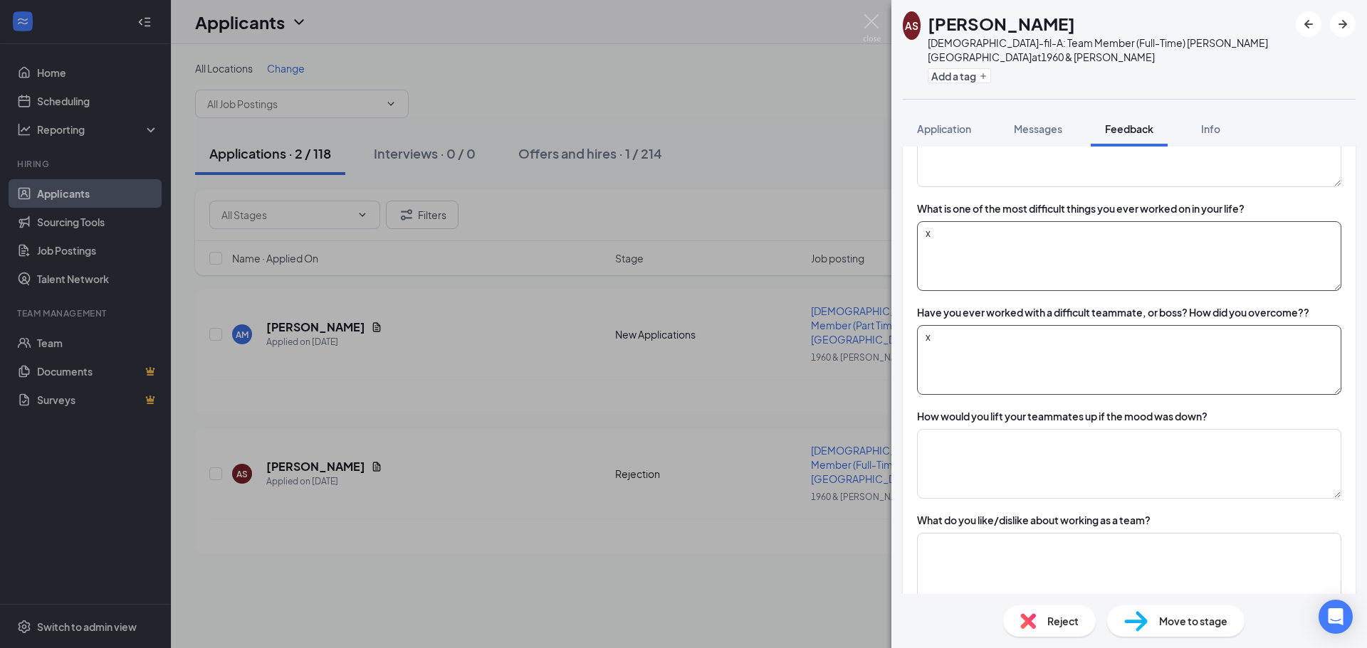
type textarea "x"
click at [984, 429] on textarea at bounding box center [1129, 464] width 424 height 70
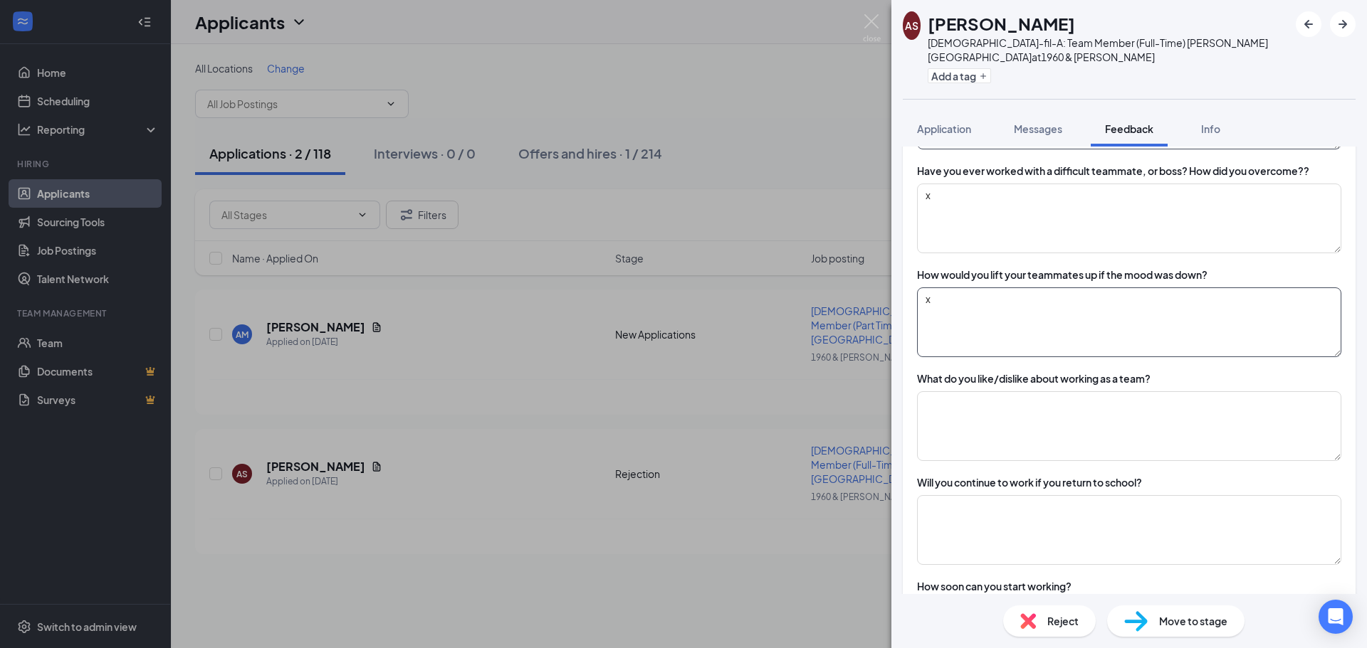
scroll to position [2064, 0]
type textarea "x"
click at [984, 428] on textarea at bounding box center [1129, 426] width 424 height 70
type textarea "x"
click at [1002, 523] on textarea at bounding box center [1129, 530] width 424 height 70
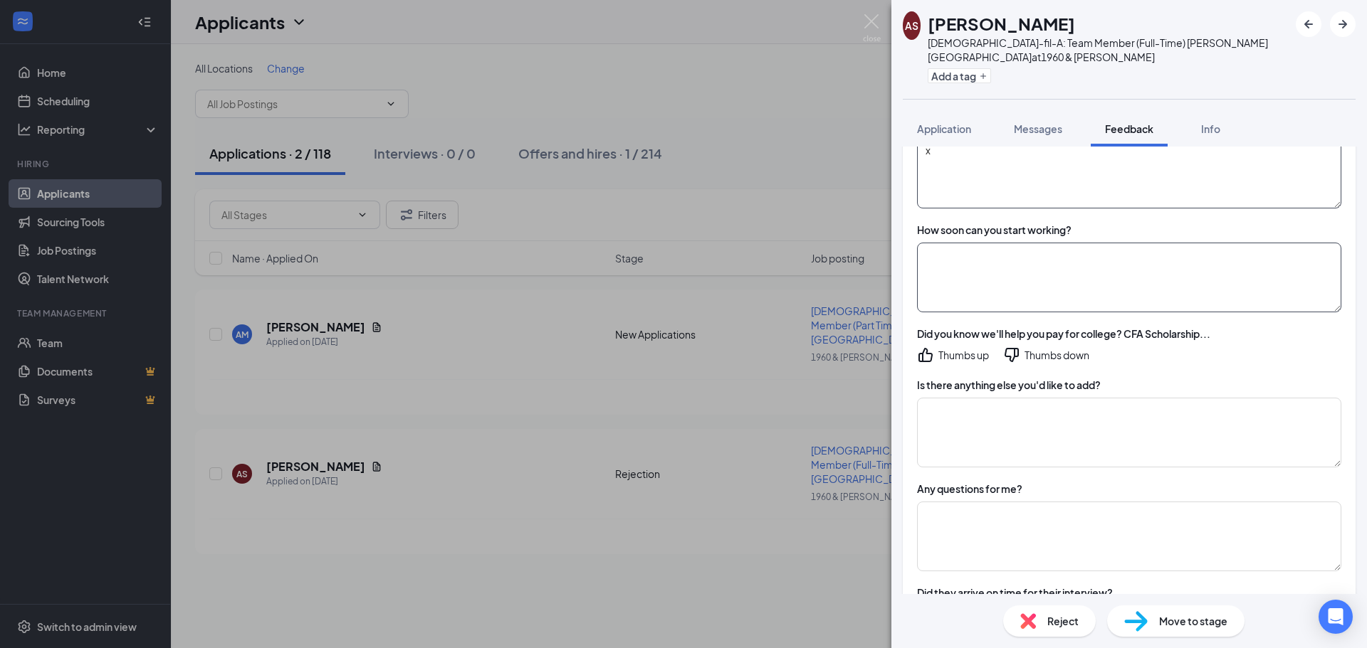
scroll to position [2417, 0]
type textarea "x"
click at [974, 255] on textarea at bounding box center [1129, 281] width 424 height 70
type textarea "x"
click at [1026, 351] on div "Thumbs down" at bounding box center [1056, 358] width 65 height 14
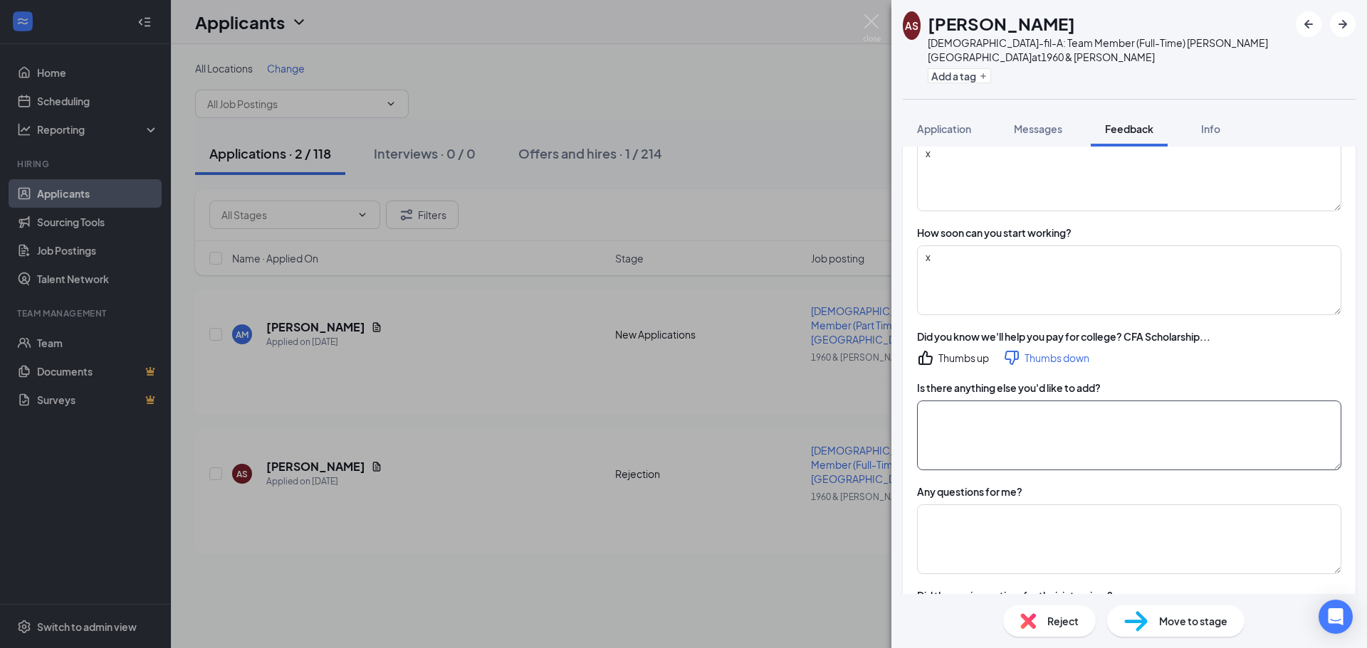
click at [991, 405] on textarea at bounding box center [1129, 436] width 424 height 70
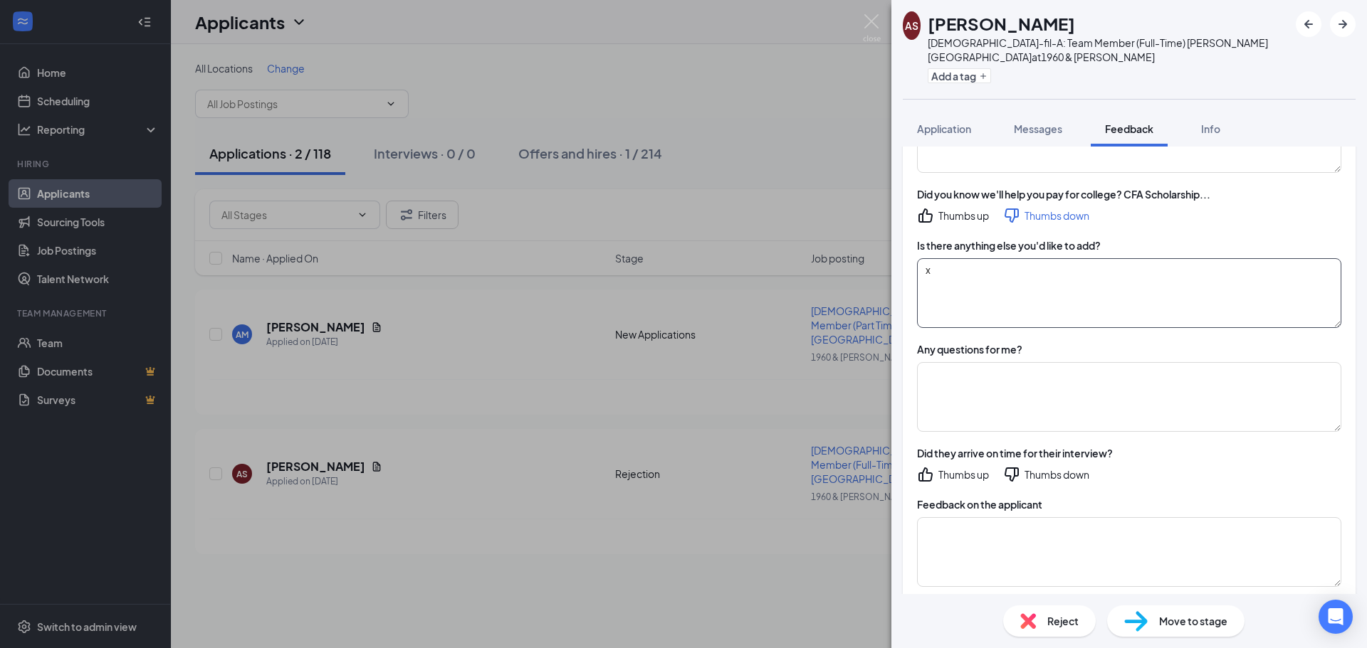
type textarea "x"
click at [991, 405] on textarea at bounding box center [1129, 397] width 424 height 70
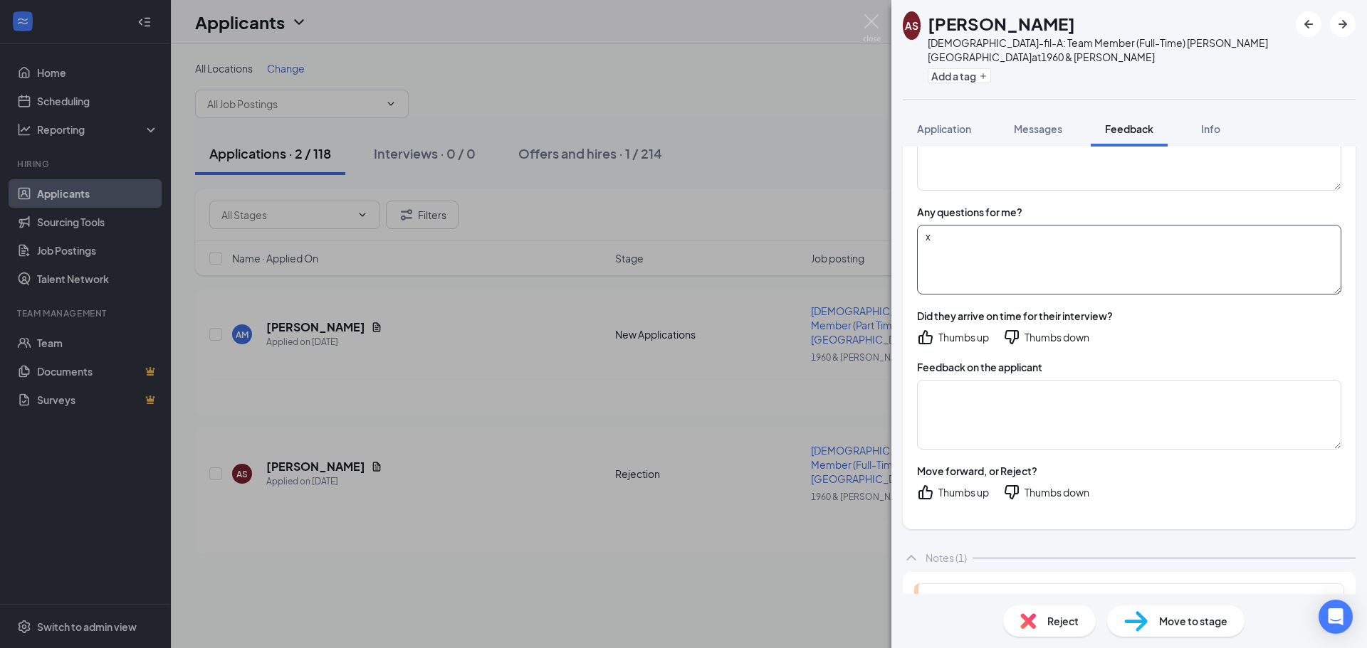
scroll to position [2702, 0]
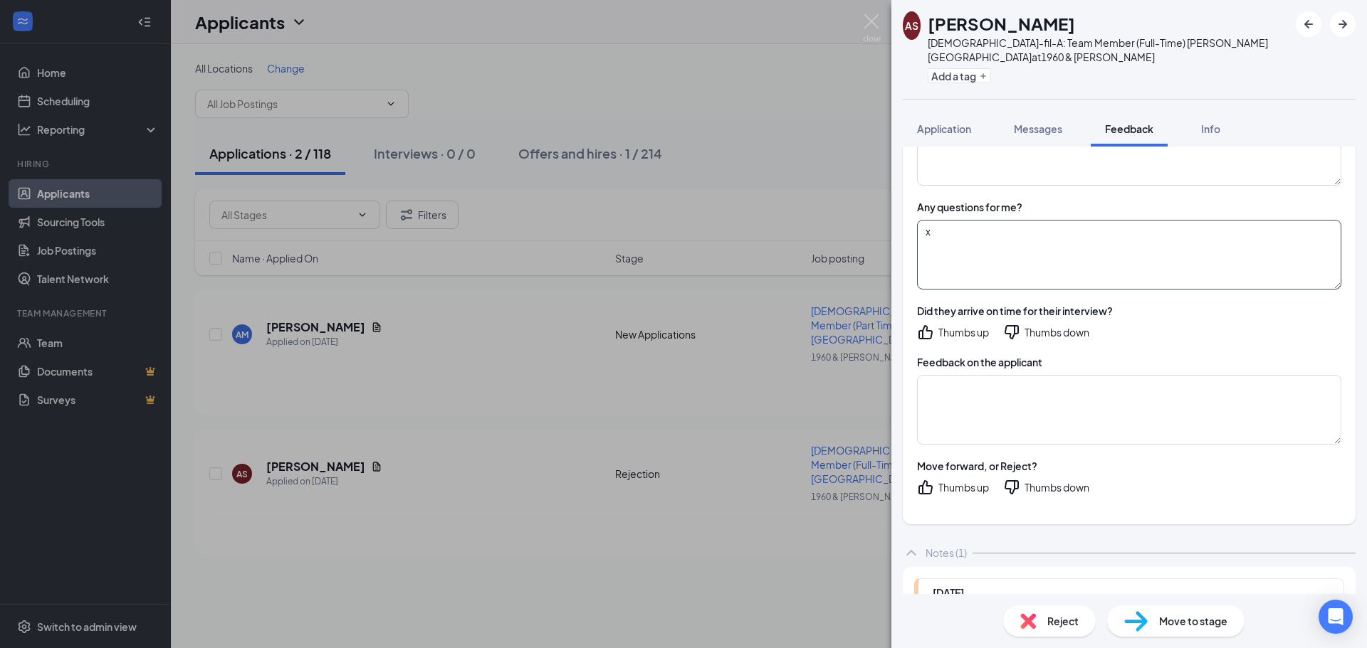
type textarea "x"
click at [1050, 309] on div "Did they arrive on time for their interview? Thumbs up Thumbs down" at bounding box center [1129, 322] width 424 height 37
click at [1046, 325] on div "Thumbs down" at bounding box center [1056, 332] width 65 height 14
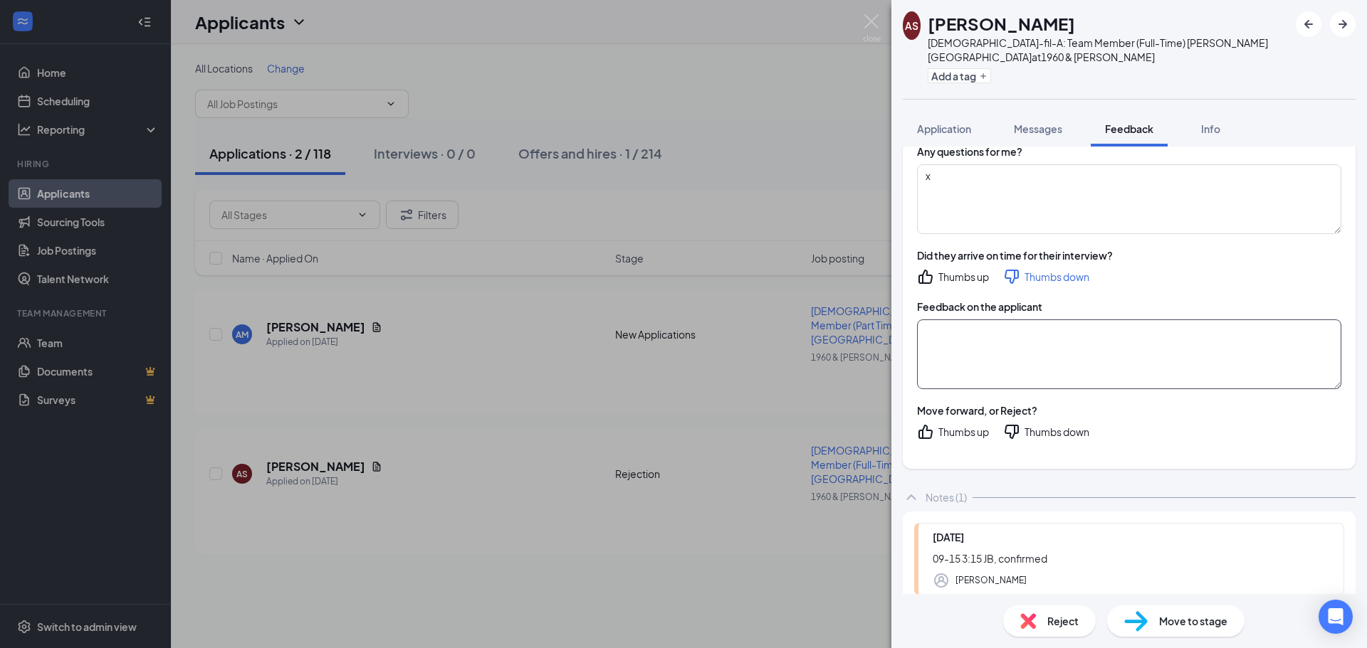
scroll to position [2773, 0]
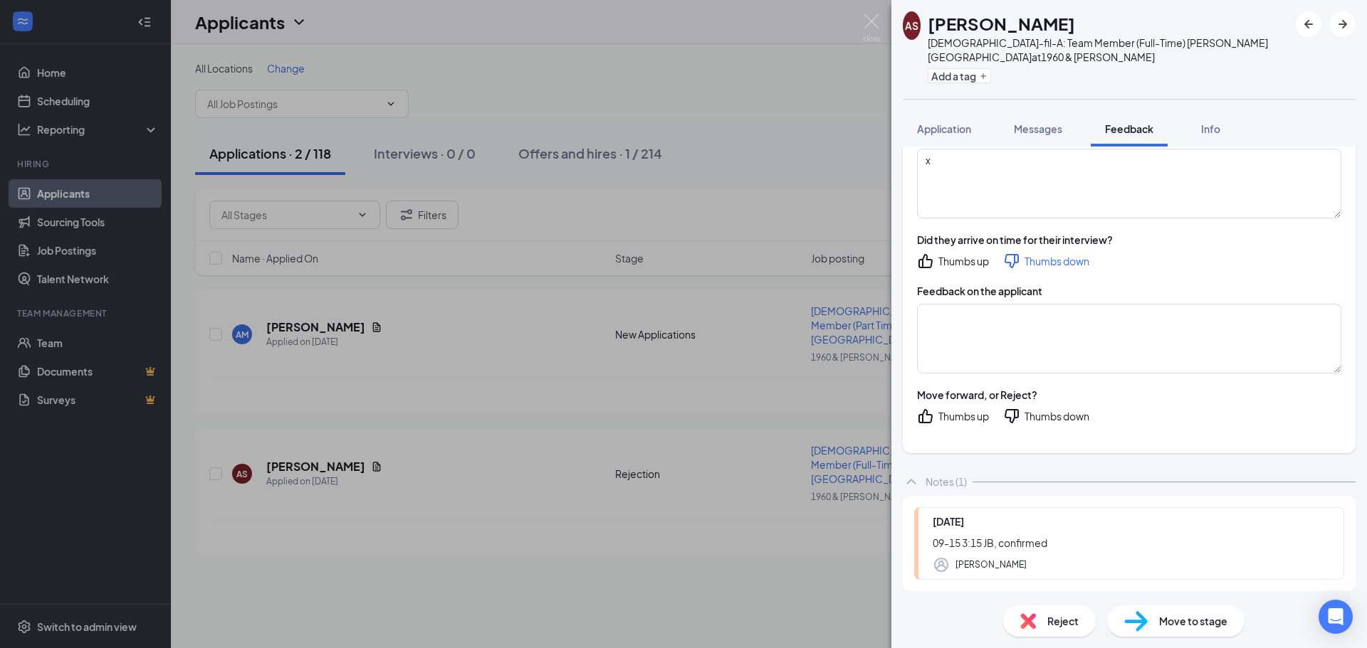
click at [1011, 408] on icon "ThumbsDown" at bounding box center [1011, 416] width 17 height 17
click at [984, 330] on textarea at bounding box center [1129, 339] width 424 height 70
type textarea "x"
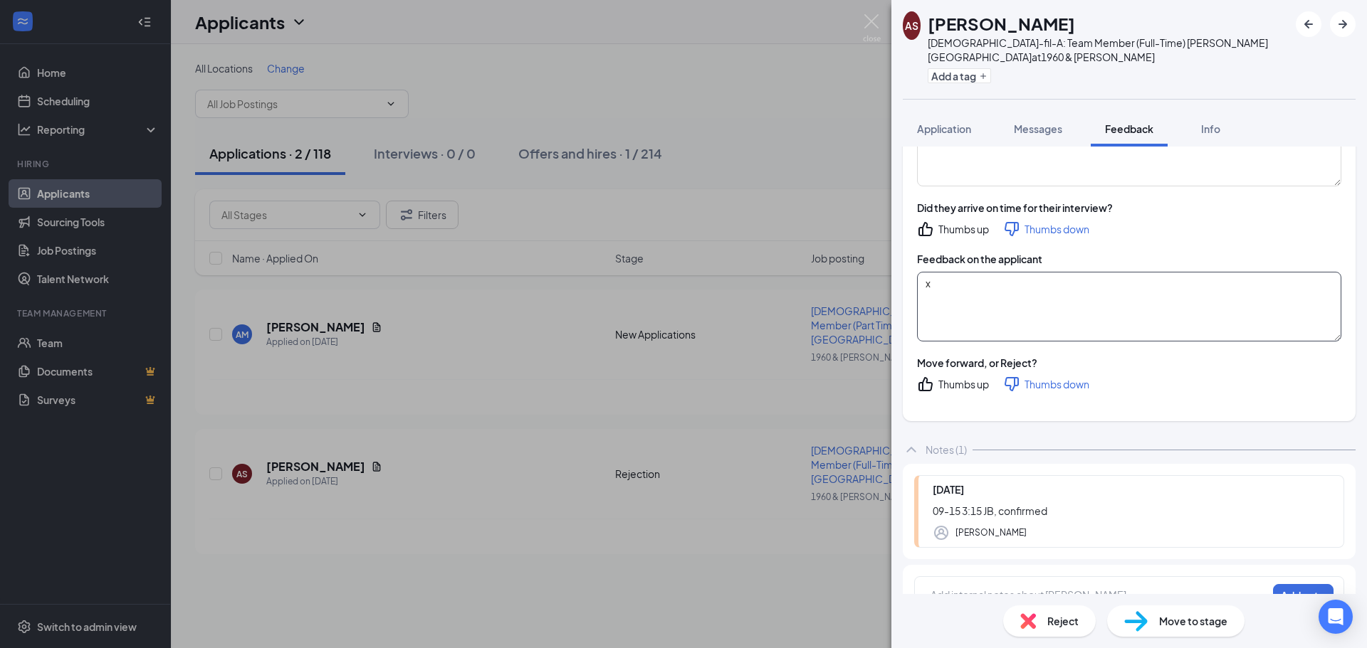
scroll to position [2823, 0]
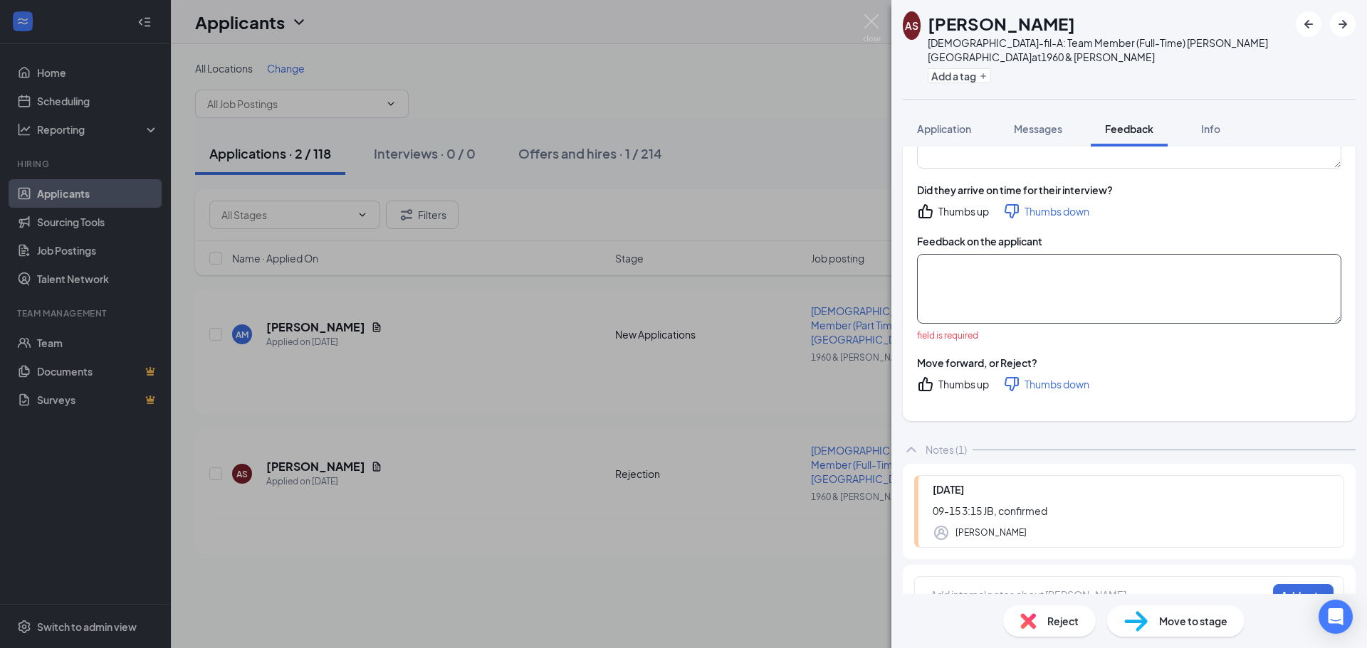
paste textarea "NC/NS Didnt show up"
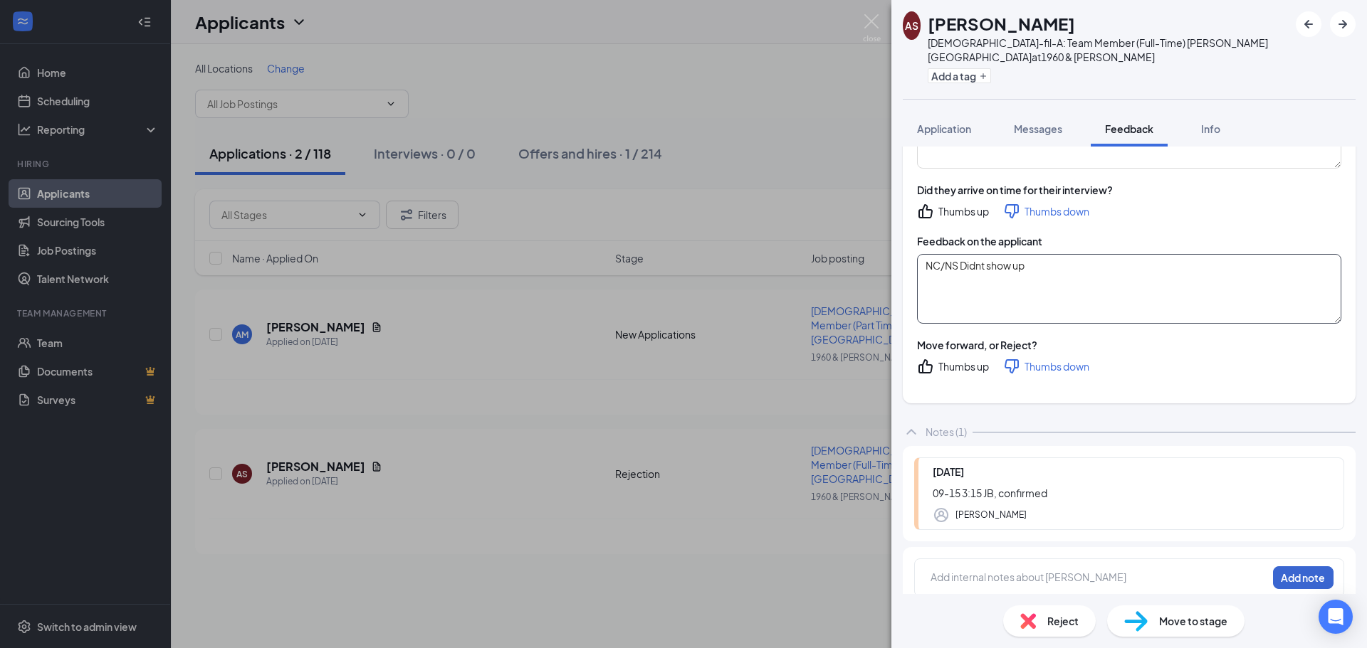
type textarea "NC/NS Didnt show up"
click at [1296, 567] on button "Add note" at bounding box center [1303, 578] width 60 height 23
click at [1295, 571] on button "Add note" at bounding box center [1303, 578] width 60 height 23
click at [1092, 559] on div "Add internal notes about Amari Smither Add note" at bounding box center [1129, 578] width 430 height 38
click at [1080, 570] on div at bounding box center [1098, 577] width 335 height 15
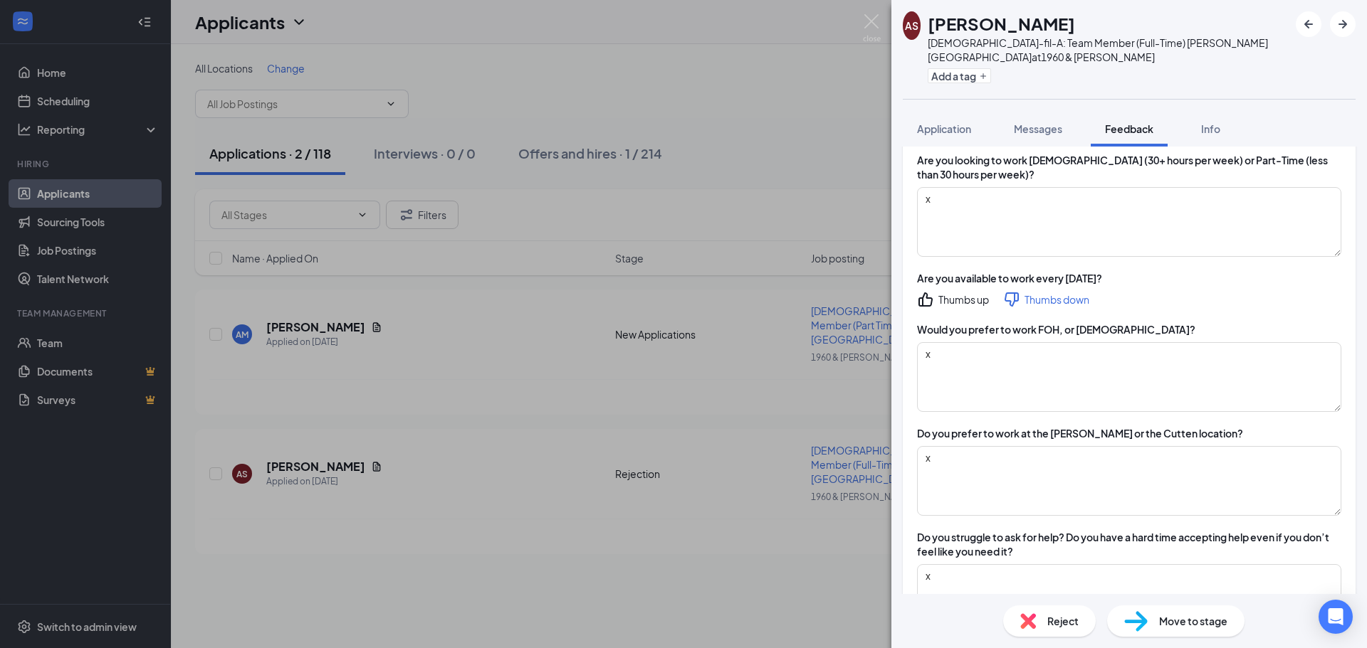
scroll to position [0, 0]
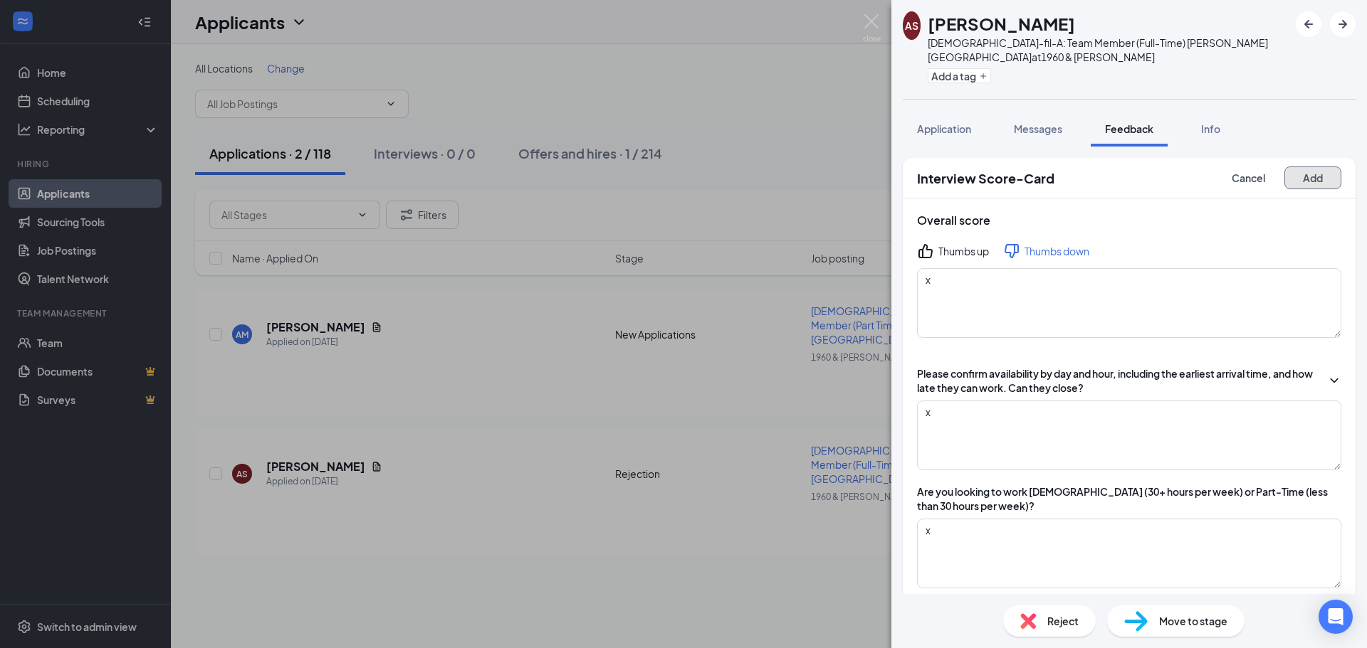
click at [1284, 167] on button "Add" at bounding box center [1312, 178] width 57 height 23
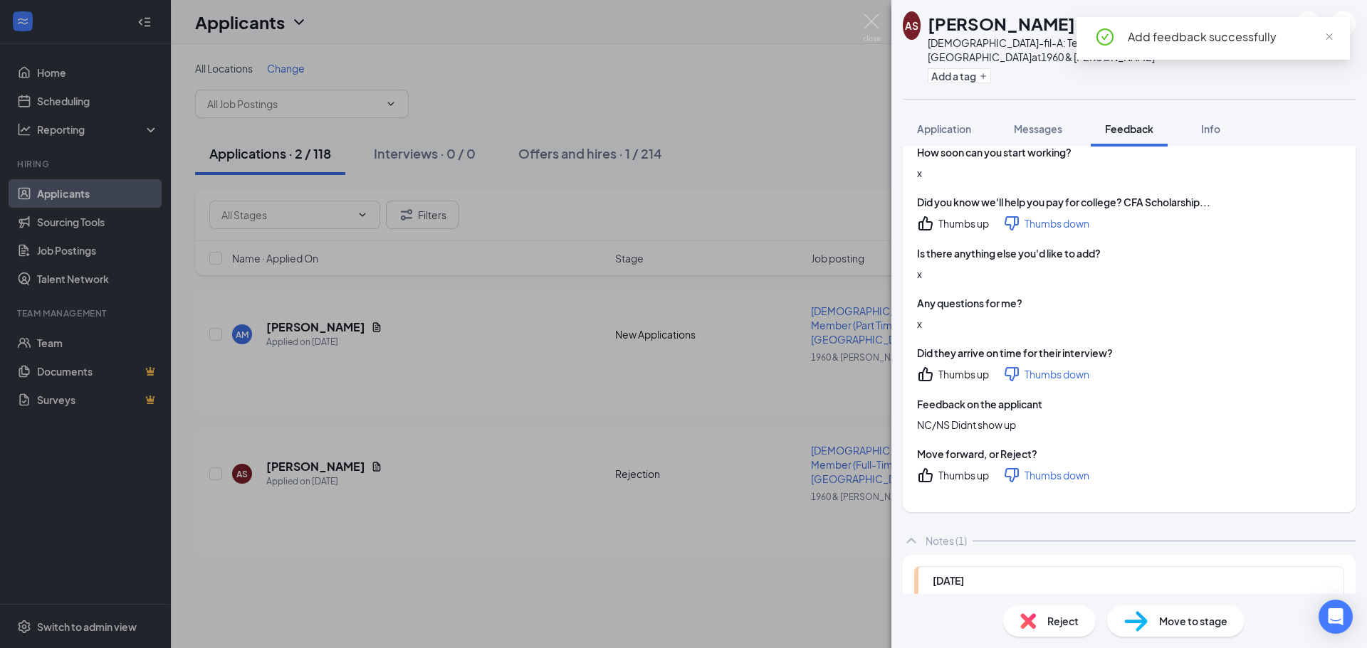
scroll to position [1433, 0]
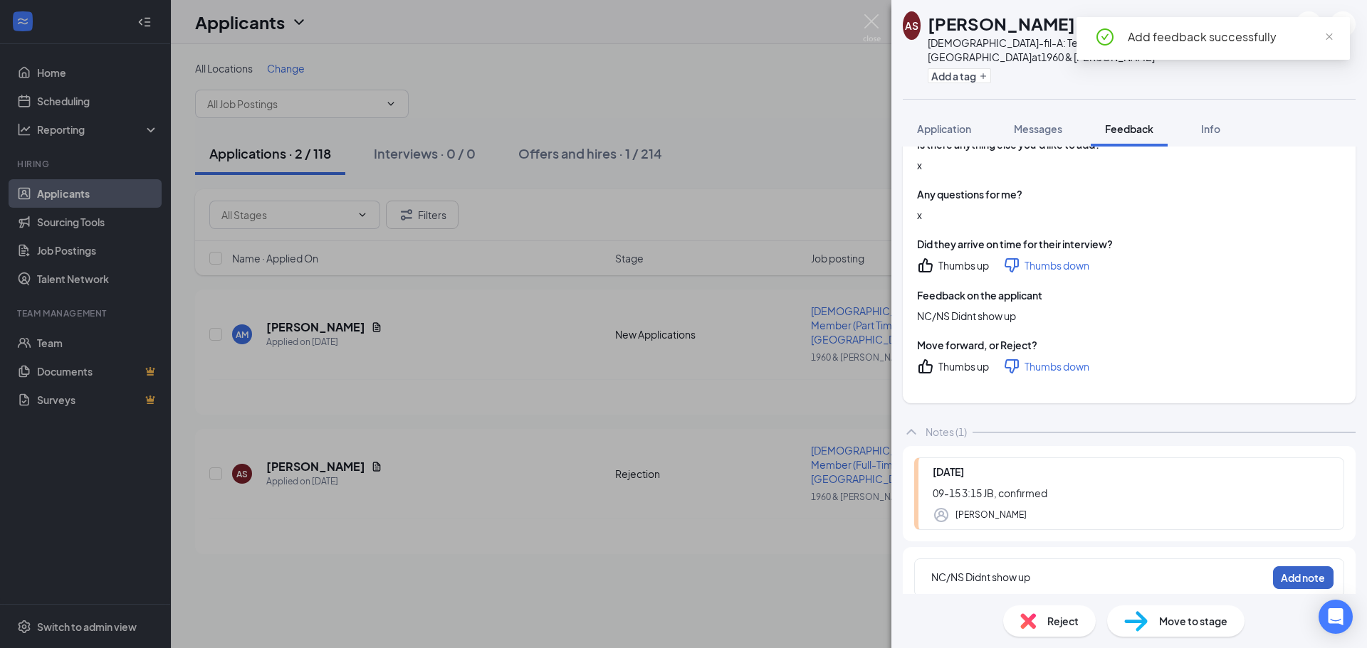
click at [1294, 567] on button "Add note" at bounding box center [1303, 578] width 60 height 23
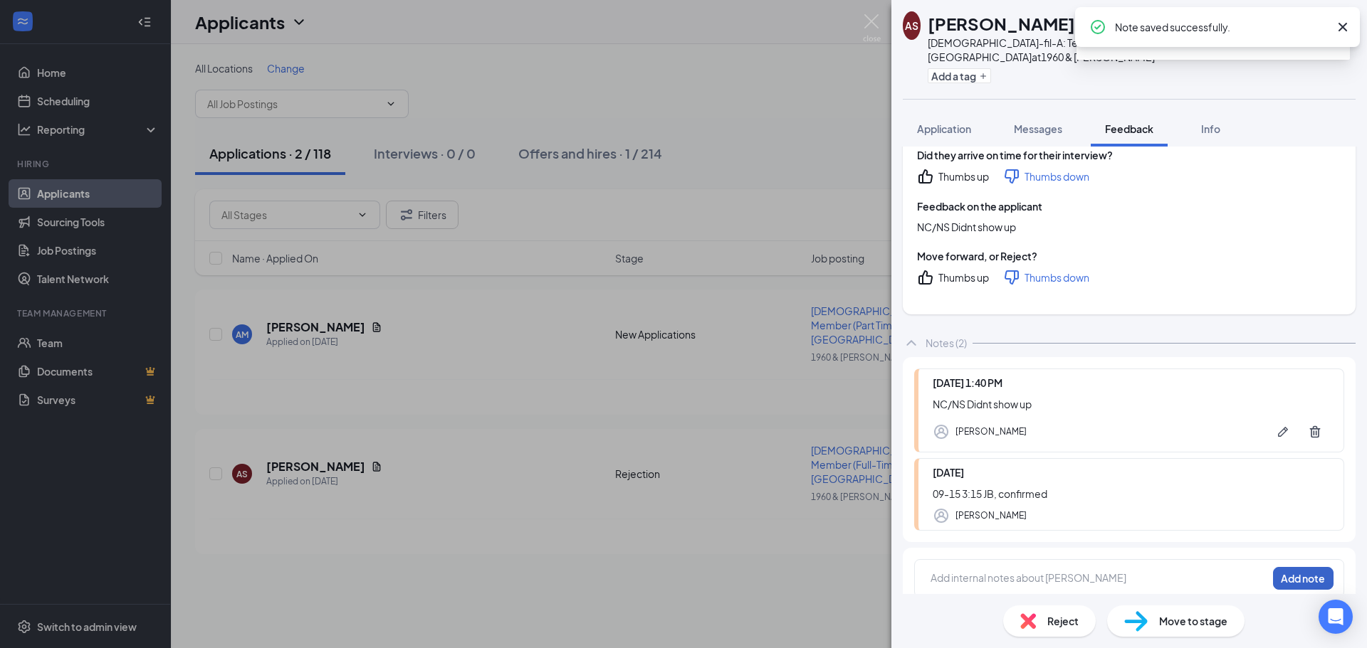
scroll to position [1522, 0]
click at [559, 383] on div "AS Amari Smither Chick-fil-A: Team Member (Full-Time) Walters Road at 1960 & Wa…" at bounding box center [683, 324] width 1367 height 648
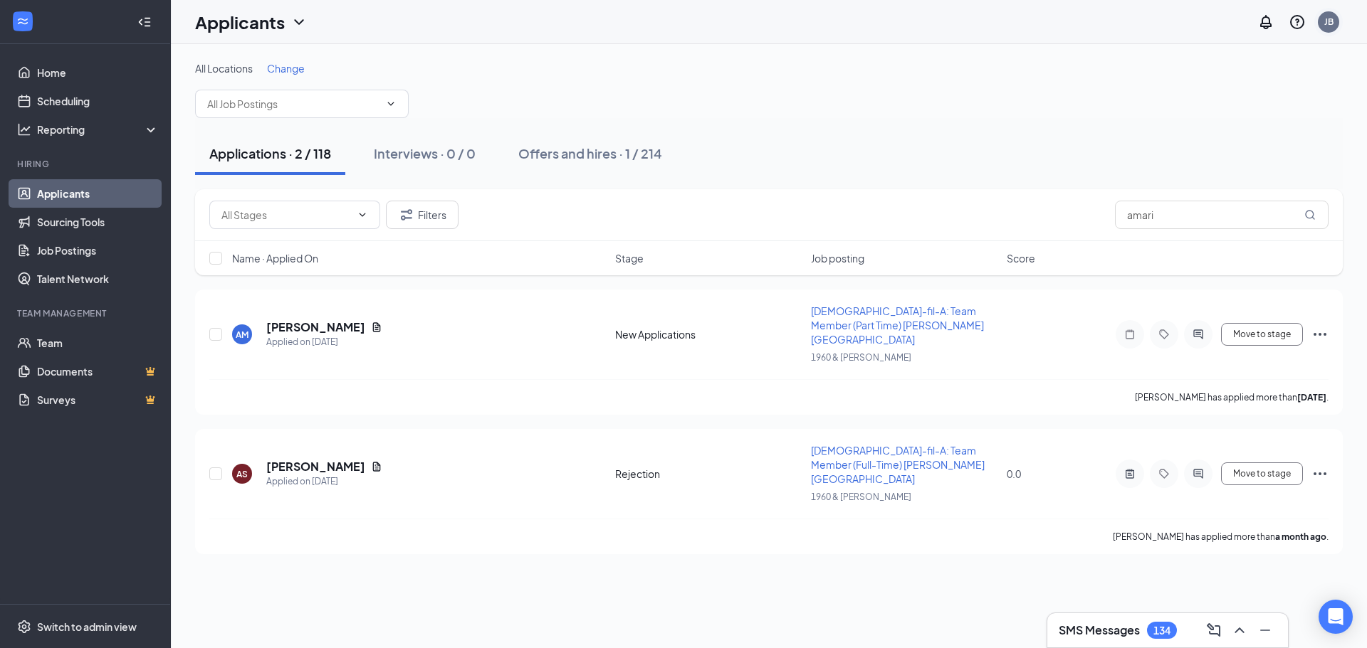
click at [1339, 23] on div "JB" at bounding box center [1328, 22] width 28 height 28
click at [1258, 218] on div "Log out" at bounding box center [1257, 218] width 154 height 14
